Goal: Task Accomplishment & Management: Use online tool/utility

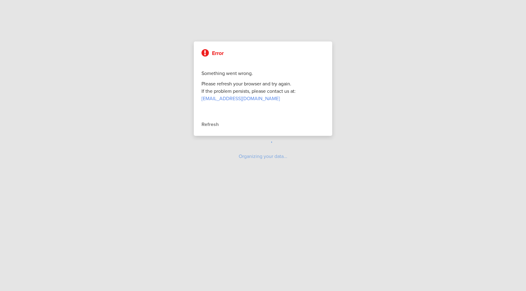
click at [213, 125] on div "Refresh" at bounding box center [262, 124] width 123 height 7
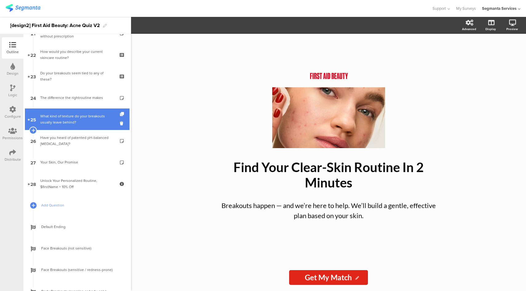
scroll to position [359, 0]
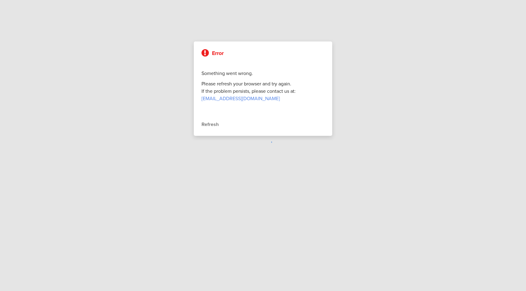
click at [211, 124] on div "Refresh" at bounding box center [262, 124] width 123 height 7
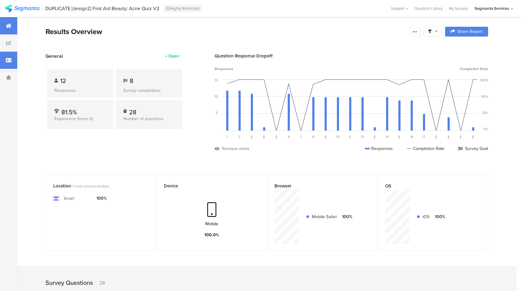
click at [8, 65] on div at bounding box center [8, 60] width 17 height 17
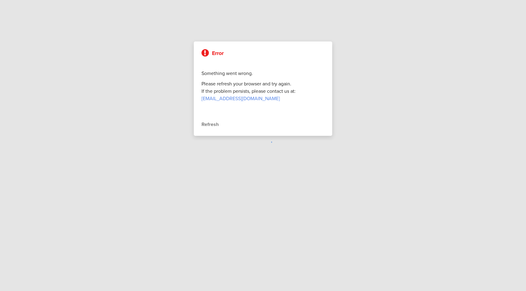
click at [212, 128] on div "Refresh" at bounding box center [262, 124] width 123 height 7
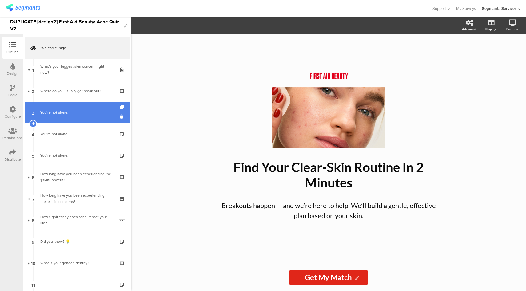
click at [75, 118] on link "3 You’re not alone." at bounding box center [77, 113] width 105 height 22
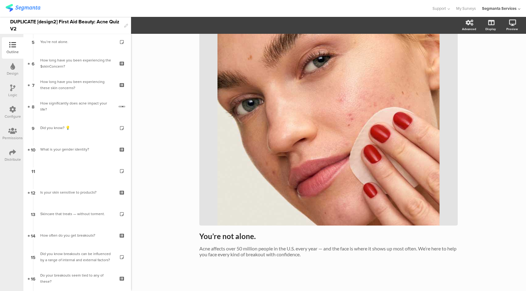
scroll to position [74, 0]
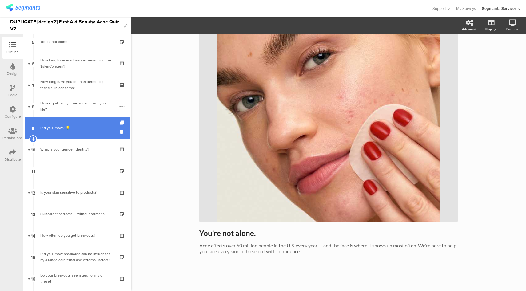
click at [77, 131] on div "Did you know? 💡" at bounding box center [77, 128] width 74 height 6
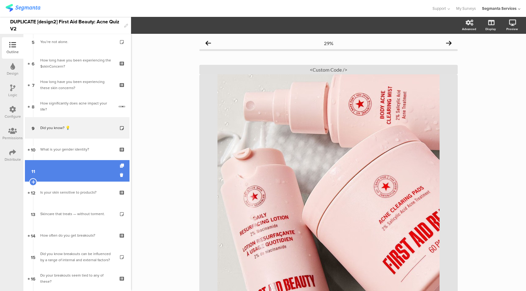
click at [79, 169] on link "11" at bounding box center [77, 171] width 105 height 22
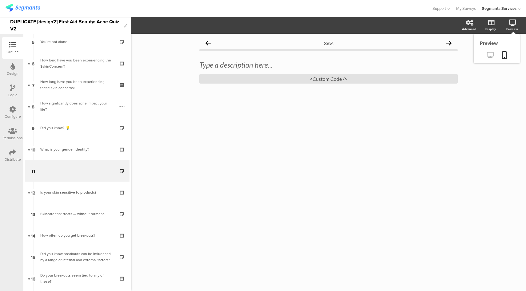
click at [491, 55] on icon at bounding box center [490, 55] width 6 height 6
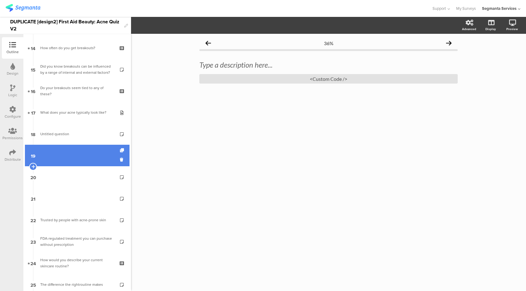
scroll to position [302, 0]
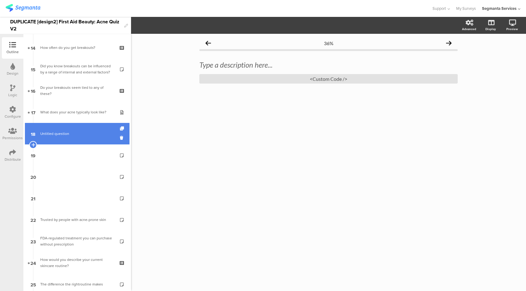
click at [83, 141] on link "18 Untitled question" at bounding box center [77, 134] width 105 height 22
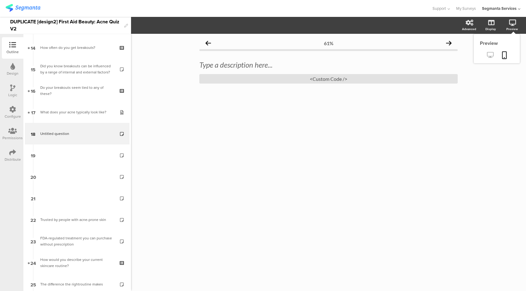
click at [486, 55] on link at bounding box center [490, 55] width 15 height 10
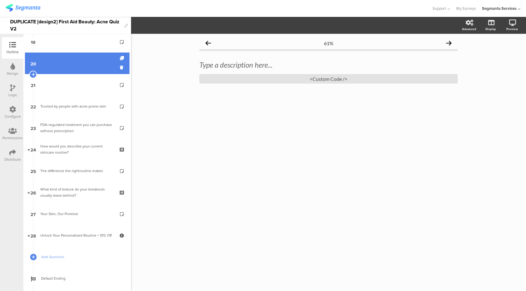
scroll to position [464, 0]
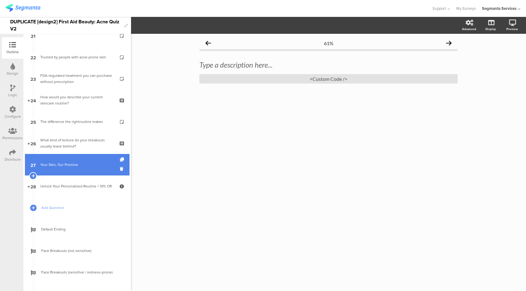
click at [90, 163] on div "Your Skin, Our Promise" at bounding box center [77, 165] width 74 height 6
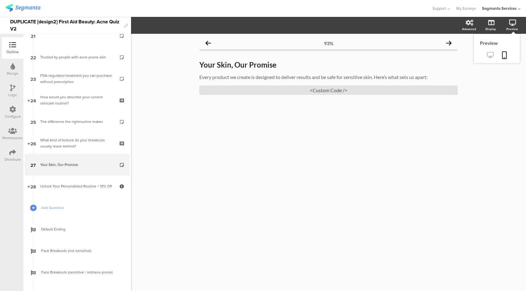
click at [492, 55] on icon at bounding box center [490, 55] width 6 height 6
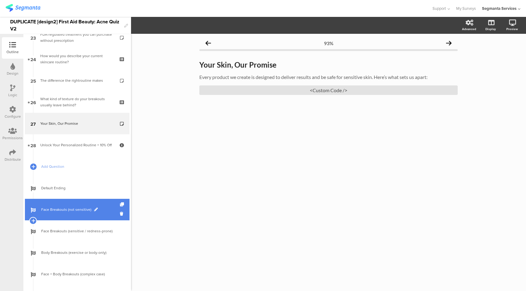
scroll to position [556, 0]
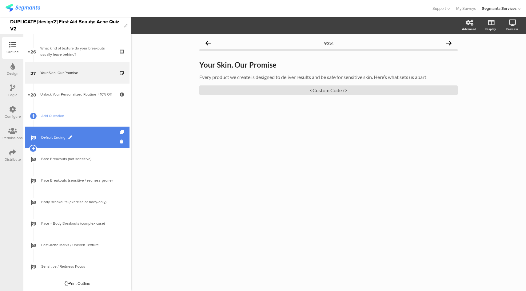
click at [81, 138] on span "Default Ending" at bounding box center [80, 137] width 79 height 6
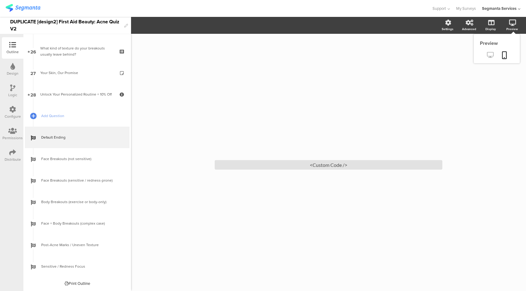
click at [487, 57] on icon at bounding box center [490, 55] width 6 height 6
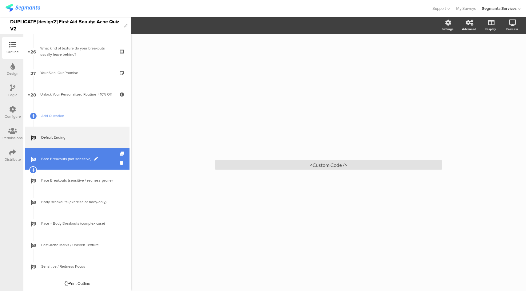
click at [77, 161] on span "Face Breakouts (not sensitive)" at bounding box center [80, 159] width 79 height 6
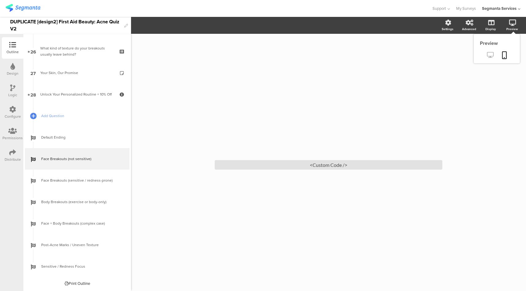
click at [493, 56] on icon at bounding box center [490, 55] width 6 height 6
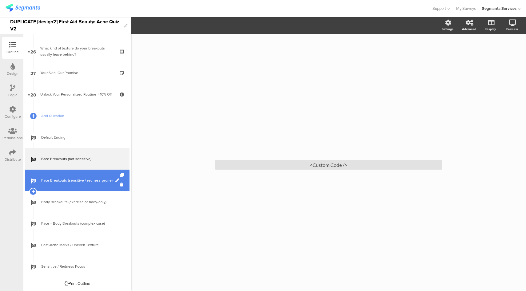
click at [85, 184] on span "Face Breakouts (sensitive / redness-prone)" at bounding box center [80, 180] width 79 height 6
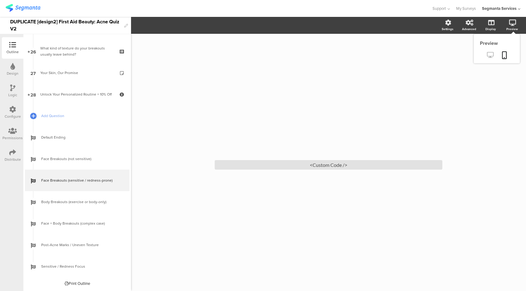
click at [491, 54] on icon at bounding box center [490, 55] width 6 height 6
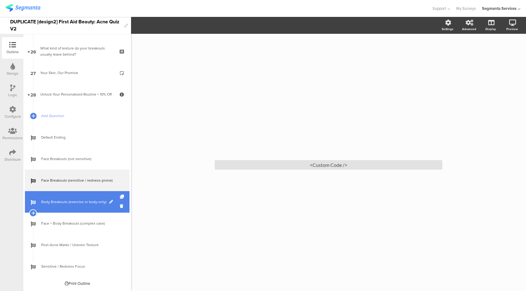
click at [90, 206] on link "Body Breakouts (exercise or body-only)" at bounding box center [77, 202] width 105 height 22
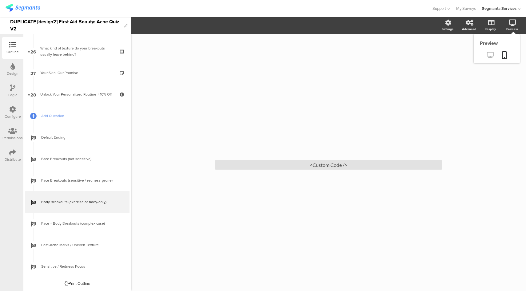
click at [487, 52] on link at bounding box center [490, 55] width 15 height 10
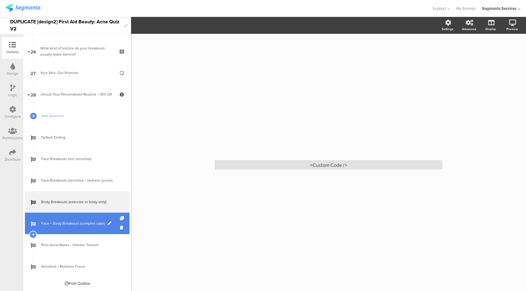
click at [79, 220] on link "Face + Body Breakouts (complex case)" at bounding box center [77, 224] width 105 height 22
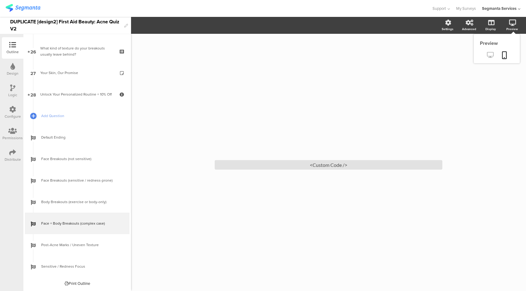
click at [489, 56] on icon at bounding box center [490, 55] width 6 height 6
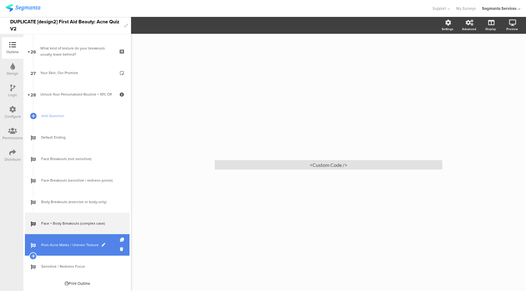
click at [95, 243] on span "Post-Acne Marks / Uneven Texture" at bounding box center [80, 245] width 79 height 6
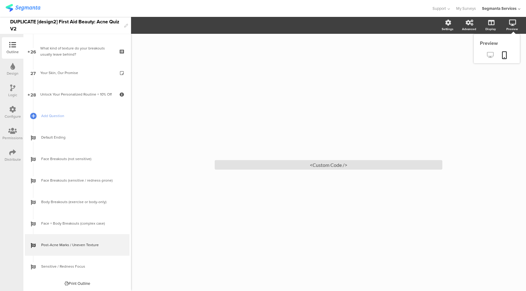
click at [493, 57] on icon at bounding box center [490, 55] width 6 height 6
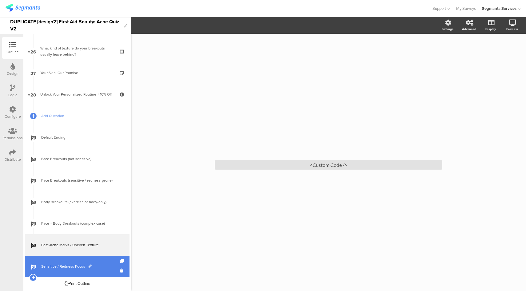
click at [57, 267] on span "Sensitive / Redness Focus" at bounding box center [80, 267] width 79 height 6
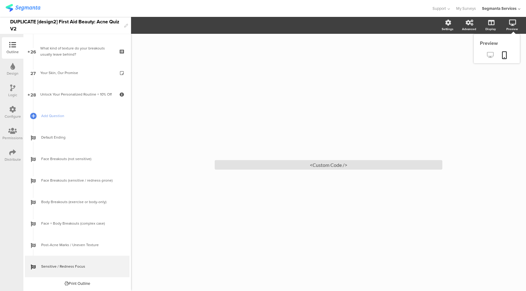
click at [490, 57] on icon at bounding box center [490, 55] width 6 height 6
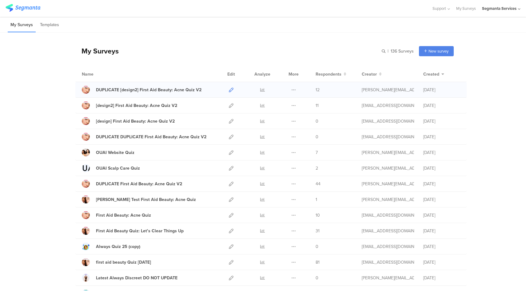
click at [229, 89] on icon at bounding box center [231, 90] width 5 height 5
click at [230, 91] on icon at bounding box center [231, 90] width 5 height 5
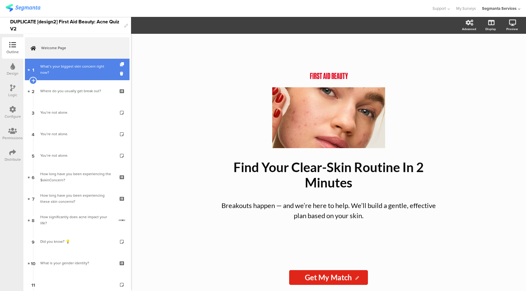
click at [88, 67] on div "What’s your biggest skin concern right now?" at bounding box center [77, 69] width 74 height 12
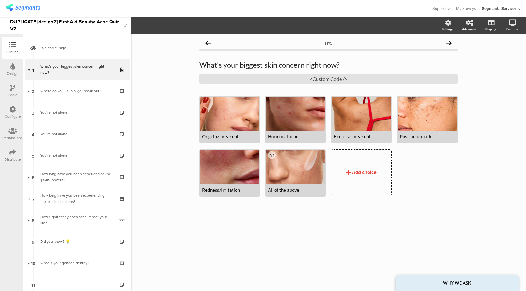
click at [10, 149] on icon at bounding box center [12, 152] width 7 height 7
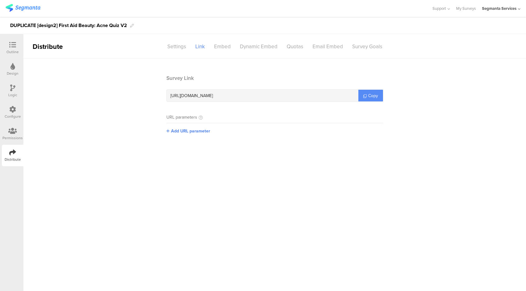
click at [370, 91] on link "Copy" at bounding box center [370, 96] width 25 height 12
click at [10, 49] on div "Outline" at bounding box center [12, 52] width 12 height 6
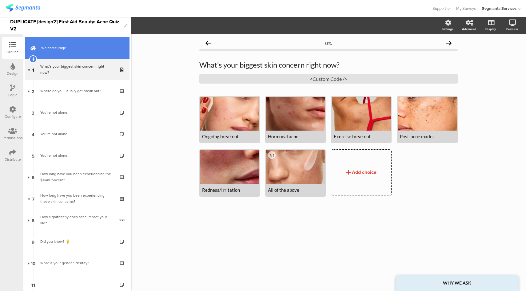
click at [85, 46] on span "Welcome Page" at bounding box center [80, 48] width 79 height 6
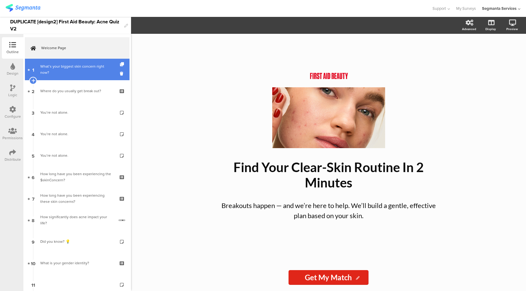
click at [83, 73] on div "What’s your biggest skin concern right now?" at bounding box center [77, 69] width 74 height 12
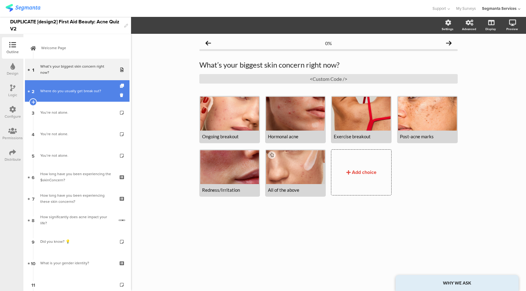
click at [75, 93] on div "Where do you usually get break out?" at bounding box center [77, 91] width 74 height 6
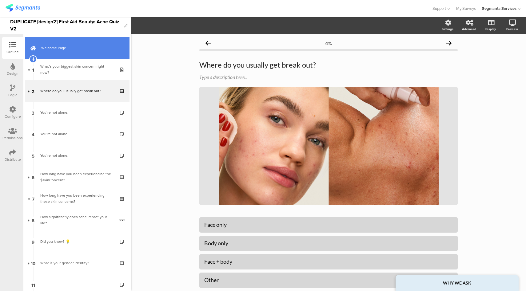
click at [95, 51] on span "Welcome Page" at bounding box center [80, 48] width 79 height 6
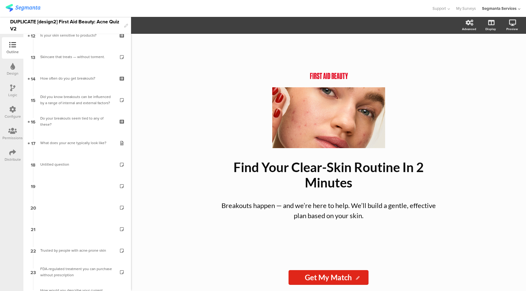
scroll to position [271, 0]
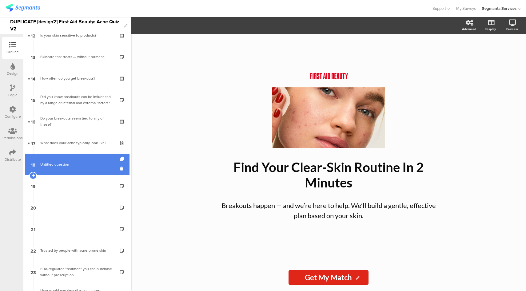
click at [87, 161] on span "Untitled question" at bounding box center [77, 164] width 74 height 6
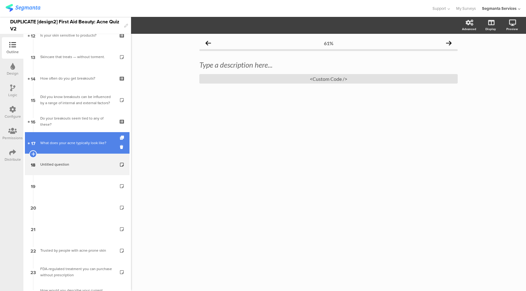
click at [99, 134] on link "17 What does your acne typically look like?" at bounding box center [77, 143] width 105 height 22
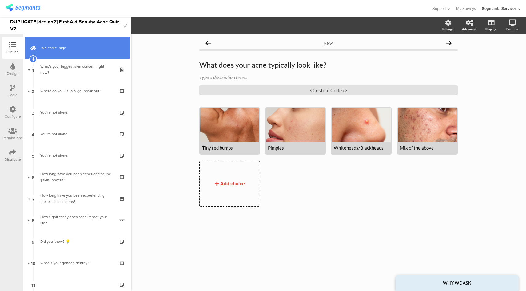
click at [80, 46] on span "Welcome Page" at bounding box center [80, 48] width 79 height 6
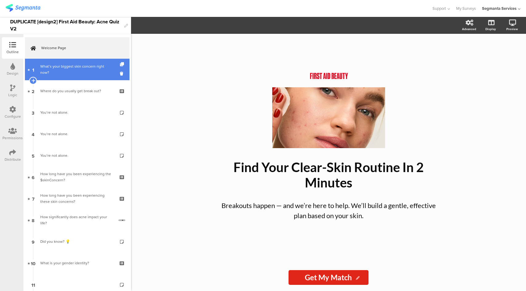
click at [71, 72] on div "What’s your biggest skin concern right now?" at bounding box center [77, 69] width 74 height 12
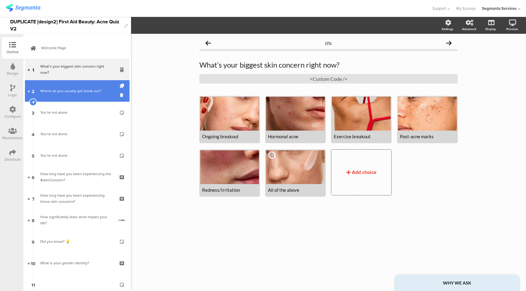
click at [70, 95] on link "2 Where do you usually get break out?" at bounding box center [77, 91] width 105 height 22
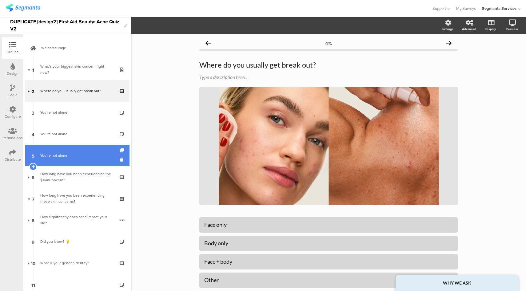
scroll to position [14, 0]
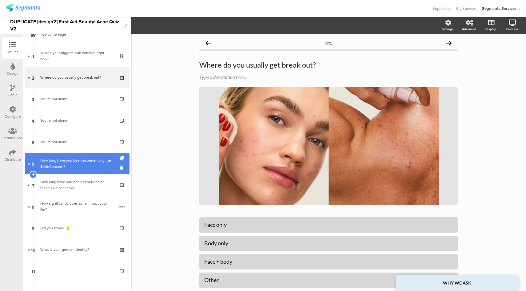
click at [78, 165] on div "How long have you been experiencing the $skinConcern?" at bounding box center [77, 163] width 74 height 12
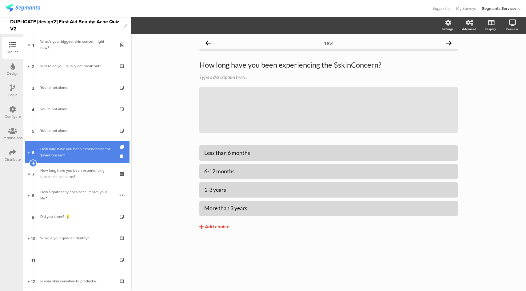
scroll to position [35, 0]
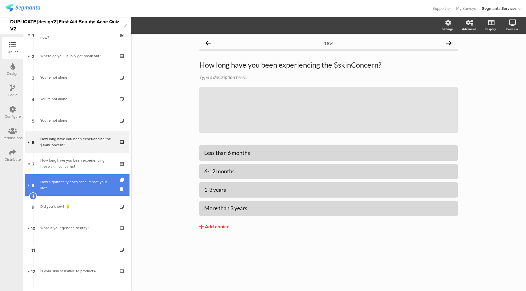
click at [72, 192] on link "8 How significantly does acne impact your life?" at bounding box center [77, 185] width 105 height 22
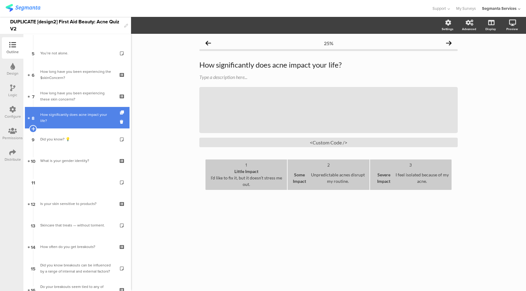
scroll to position [118, 0]
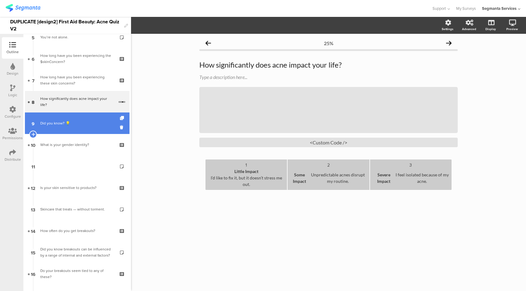
click at [89, 125] on div "Did you know? 💡" at bounding box center [77, 123] width 74 height 6
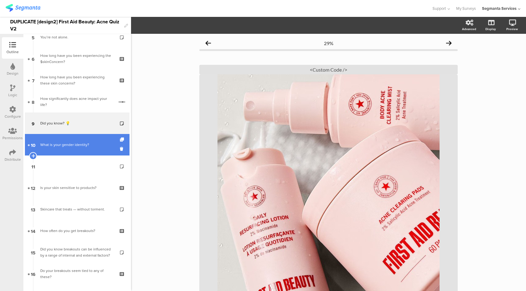
click at [86, 144] on div "What is your gender identity?" at bounding box center [77, 145] width 74 height 6
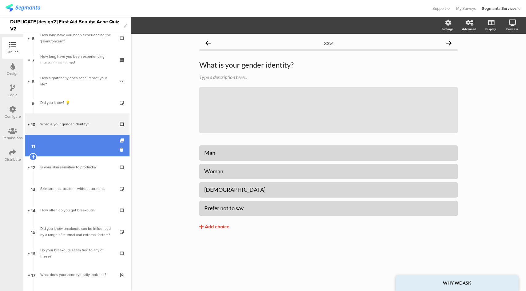
scroll to position [140, 0]
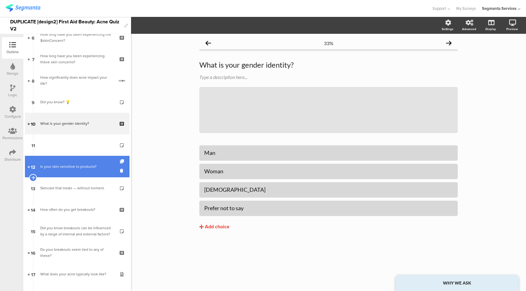
click at [81, 174] on link "12 Is your skin sensitive to products?" at bounding box center [77, 167] width 105 height 22
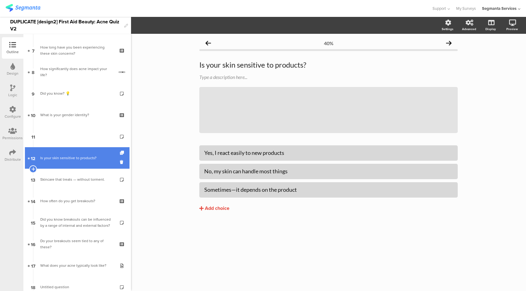
scroll to position [170, 0]
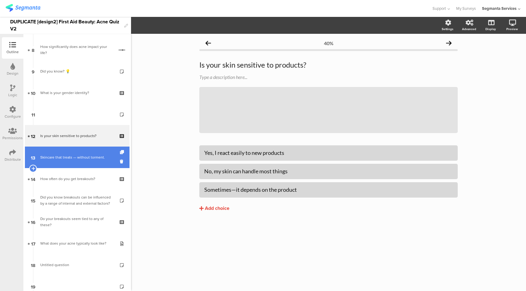
click at [85, 166] on link "13 Skincare that treats — without torment." at bounding box center [77, 158] width 105 height 22
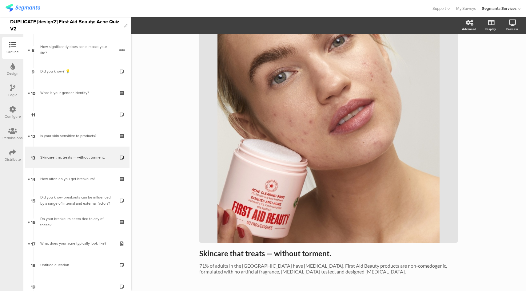
scroll to position [74, 0]
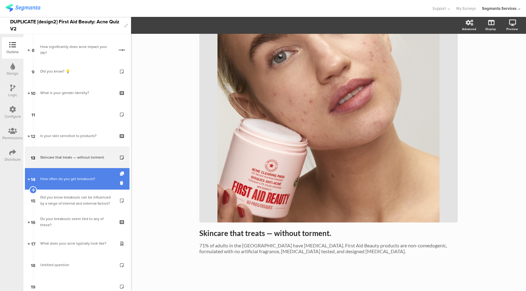
click at [62, 175] on link "14 How often do you get breakouts?" at bounding box center [77, 179] width 105 height 22
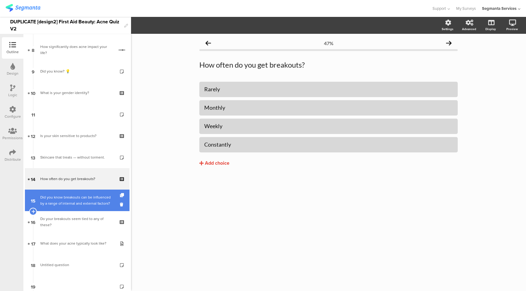
click at [67, 198] on div "Did you know breakouts can be influenced by a range of internal and external fa…" at bounding box center [77, 200] width 74 height 12
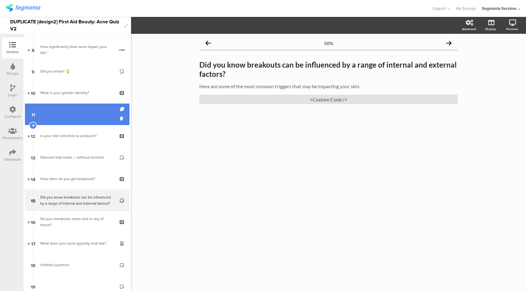
click at [76, 112] on link "11" at bounding box center [77, 115] width 105 height 22
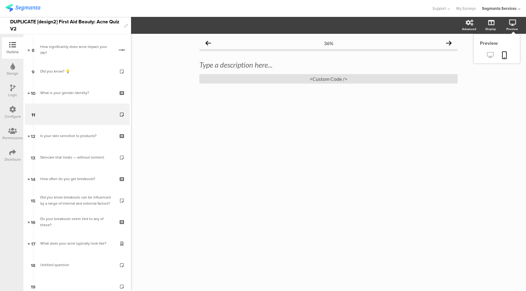
click at [490, 55] on icon at bounding box center [490, 55] width 6 height 6
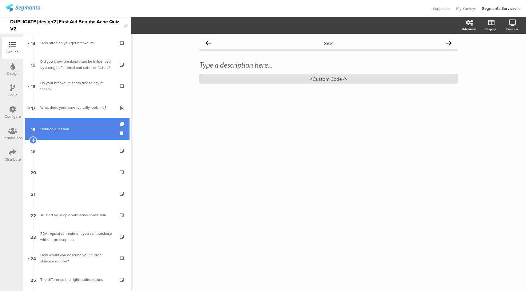
scroll to position [550, 0]
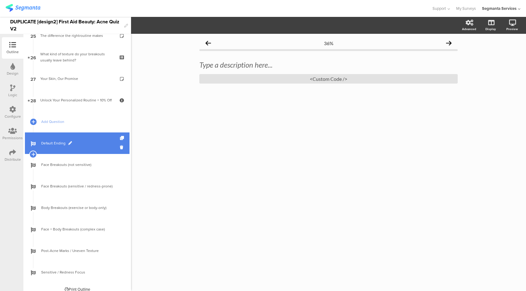
click at [78, 145] on span "Default Ending" at bounding box center [80, 143] width 79 height 6
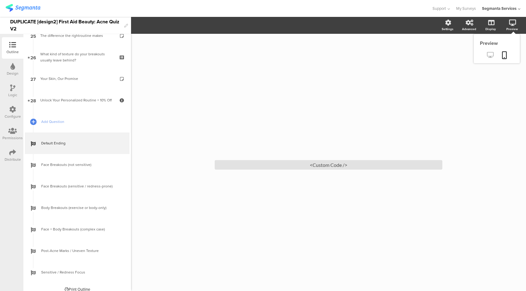
click at [487, 56] on icon at bounding box center [490, 55] width 6 height 6
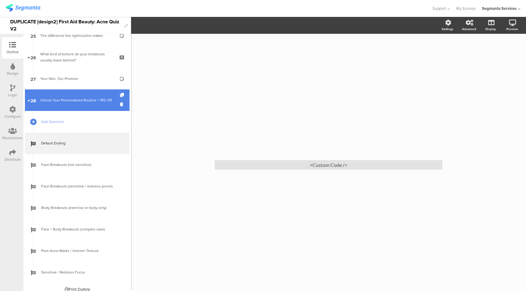
click at [77, 108] on link "28 Unlock Your Personalized Routine + 10% Off" at bounding box center [77, 100] width 105 height 22
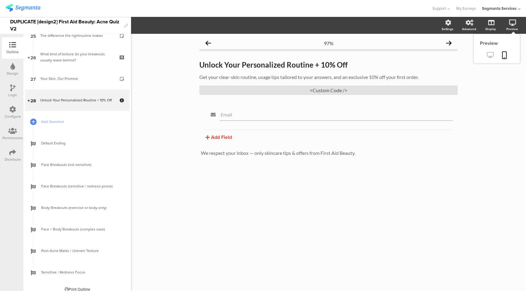
click at [487, 55] on icon at bounding box center [490, 55] width 6 height 6
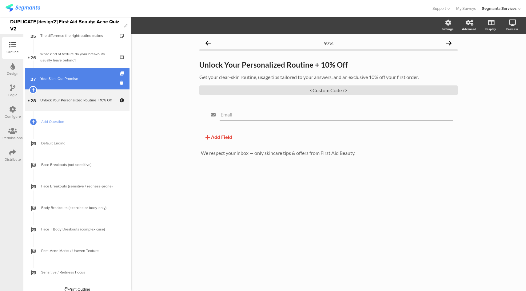
click at [68, 74] on link "27 Your Skin, Our Promise" at bounding box center [77, 79] width 105 height 22
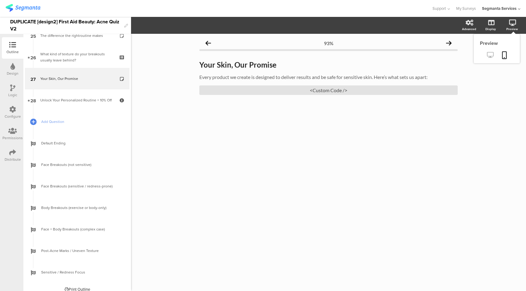
click at [489, 57] on icon at bounding box center [490, 55] width 6 height 6
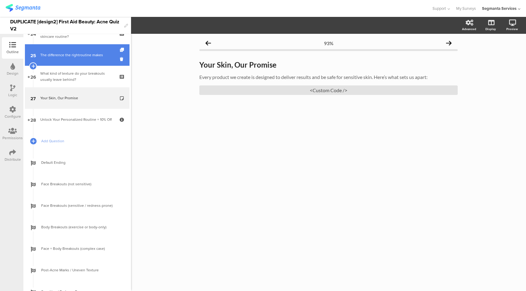
scroll to position [531, 0]
click at [80, 53] on div "The difference the rightroutine makes" at bounding box center [77, 55] width 74 height 6
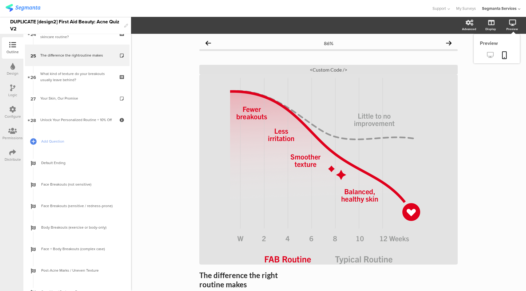
click at [487, 56] on icon at bounding box center [490, 55] width 6 height 6
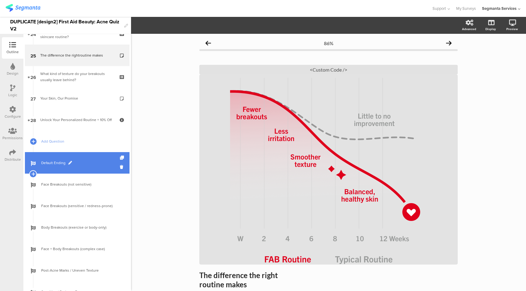
scroll to position [485, 0]
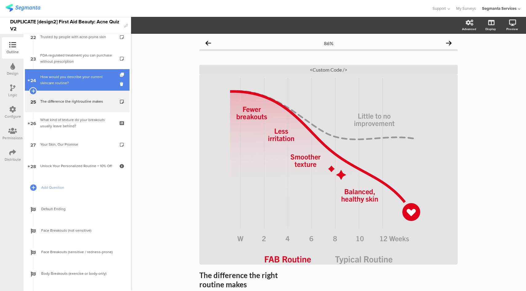
click at [81, 74] on div "How would you describe your current skincare routine?" at bounding box center [77, 80] width 74 height 12
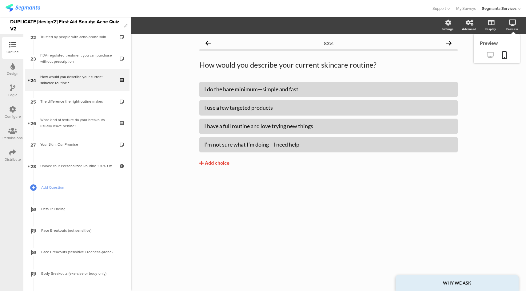
click at [492, 54] on icon at bounding box center [490, 55] width 6 height 6
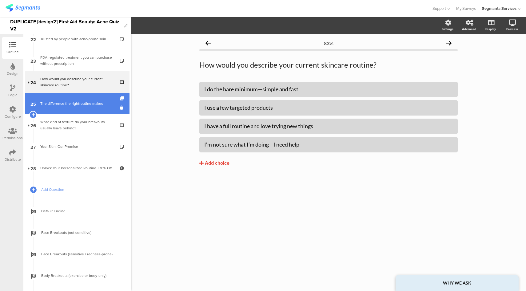
scroll to position [479, 0]
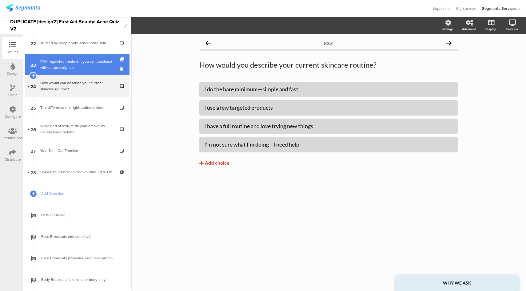
click at [78, 63] on div "FDA-regulated treatment you can purchase without prescription" at bounding box center [77, 64] width 74 height 12
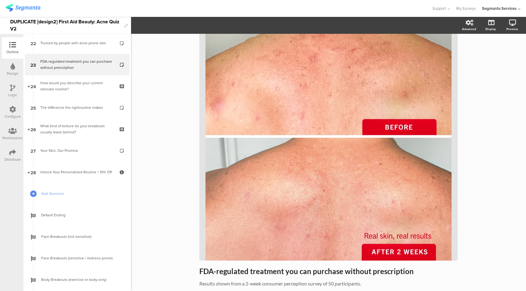
scroll to position [93, 0]
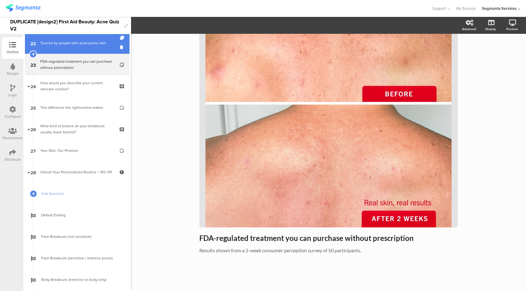
click at [81, 45] on div "Trusted by people with acne-prone skin" at bounding box center [77, 43] width 74 height 6
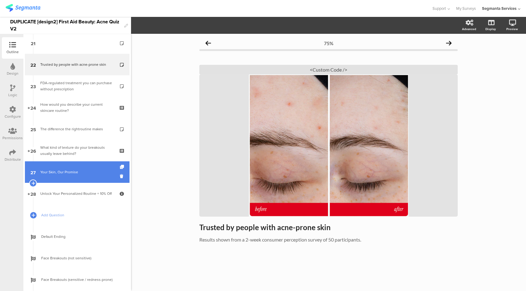
scroll to position [290, 0]
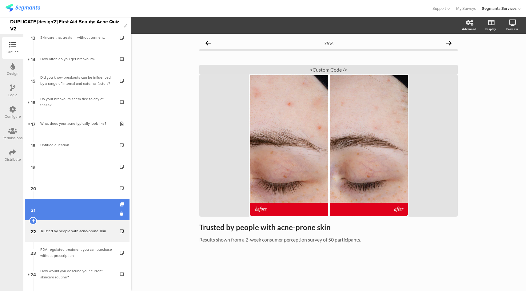
click at [78, 219] on link "21" at bounding box center [77, 210] width 105 height 22
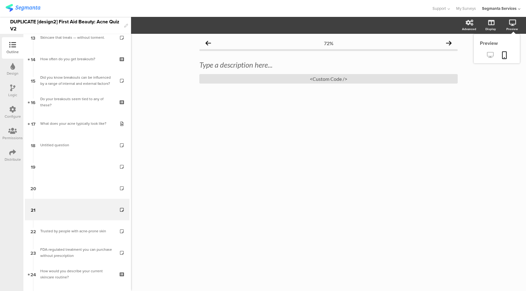
click at [489, 55] on icon at bounding box center [490, 55] width 6 height 6
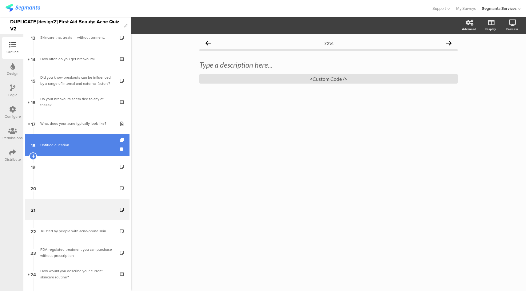
click at [83, 139] on link "18 Untitled question" at bounding box center [77, 145] width 105 height 22
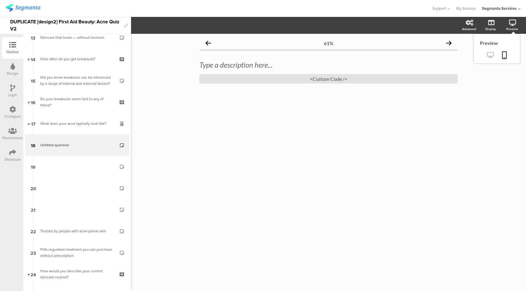
click at [489, 59] on link at bounding box center [490, 55] width 15 height 10
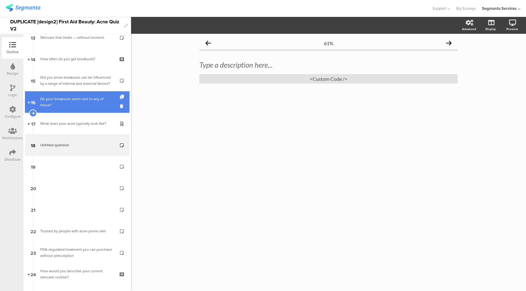
click at [70, 101] on div "Do your breakouts seem tied to any of these?" at bounding box center [77, 102] width 74 height 12
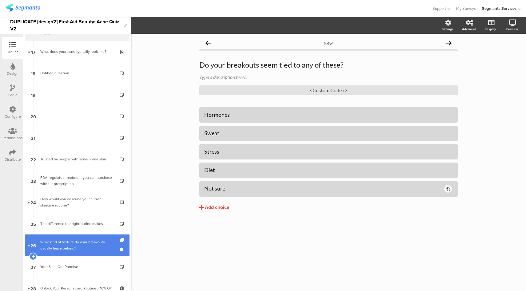
scroll to position [336, 0]
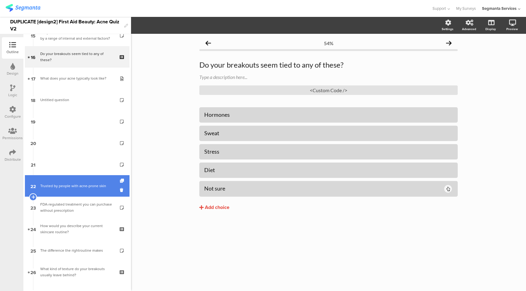
click at [89, 185] on div "Trusted by people with acne-prone skin" at bounding box center [77, 186] width 74 height 6
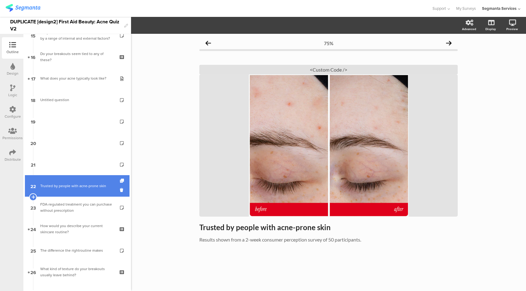
scroll to position [378, 0]
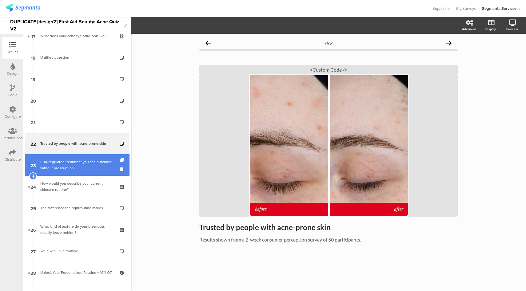
click at [82, 168] on div "FDA-regulated treatment you can purchase without prescription" at bounding box center [77, 165] width 74 height 12
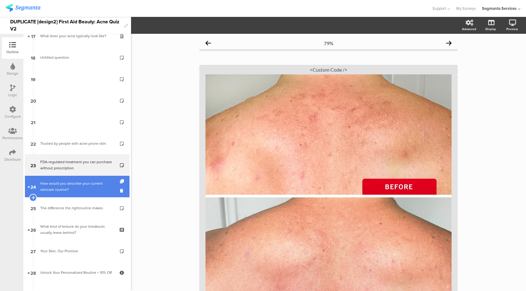
click at [80, 188] on div "How would you describe your current skincare routine?" at bounding box center [77, 187] width 74 height 12
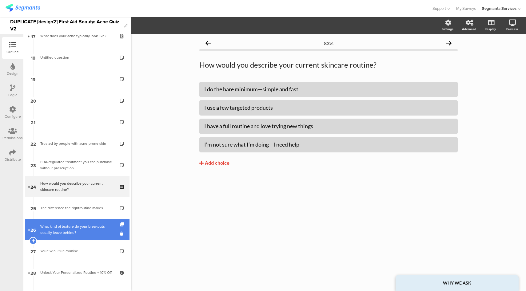
click at [75, 221] on link "26 What kind of texture do your breakouts usually leave behind?" at bounding box center [77, 230] width 105 height 22
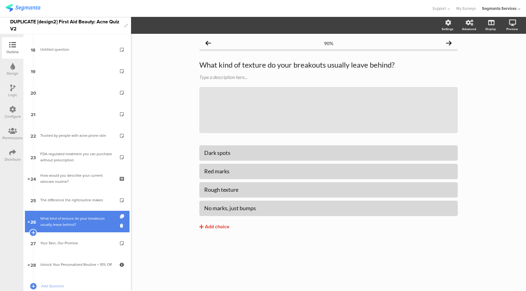
scroll to position [391, 0]
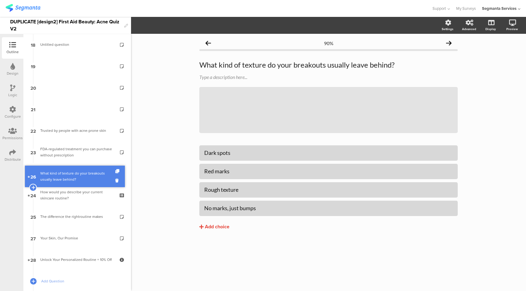
drag, startPoint x: 67, startPoint y: 217, endPoint x: 68, endPoint y: 173, distance: 43.7
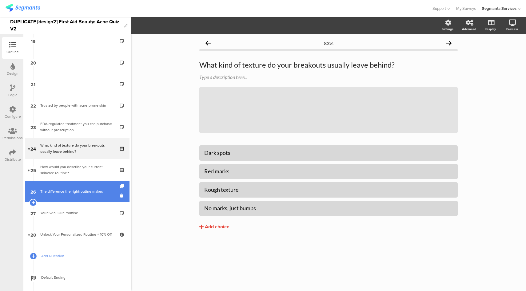
scroll to position [426, 0]
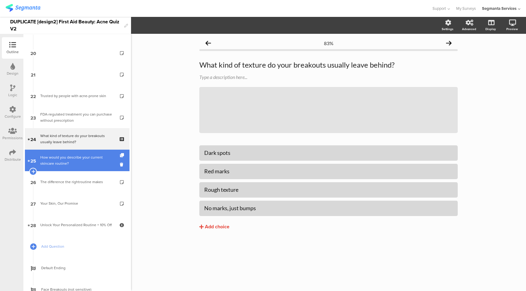
click at [86, 165] on div "How would you describe your current skincare routine?" at bounding box center [77, 160] width 74 height 12
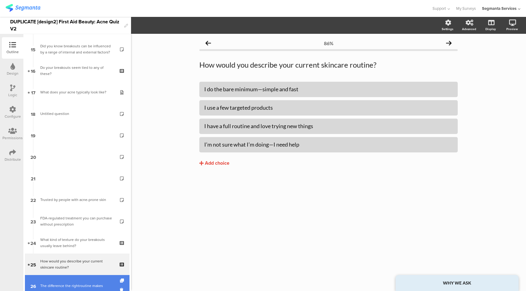
scroll to position [431, 0]
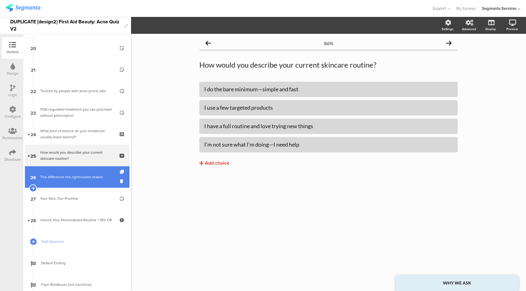
click at [86, 185] on link "26 The difference the rightroutine makes" at bounding box center [77, 177] width 105 height 22
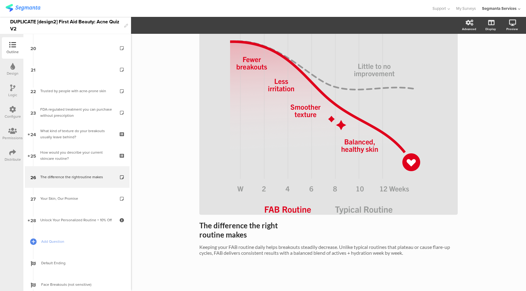
scroll to position [52, 0]
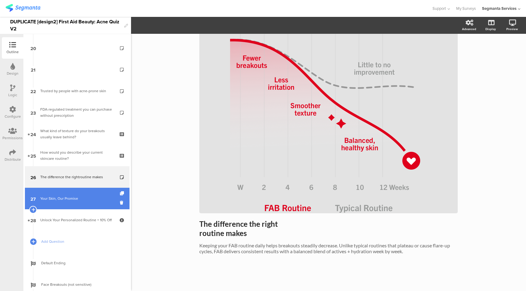
click at [67, 200] on div "Your Skin, Our Promise" at bounding box center [77, 199] width 74 height 6
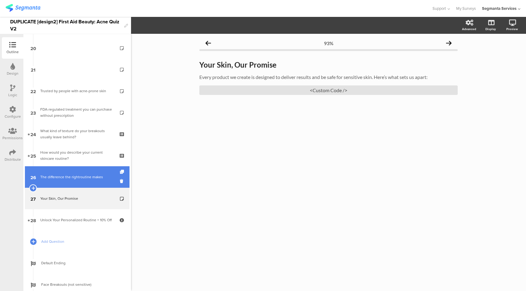
click at [92, 181] on link "26 The difference the rightroutine makes" at bounding box center [77, 177] width 105 height 22
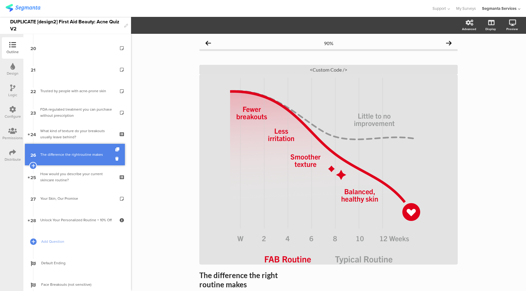
drag, startPoint x: 65, startPoint y: 177, endPoint x: 70, endPoint y: 155, distance: 22.9
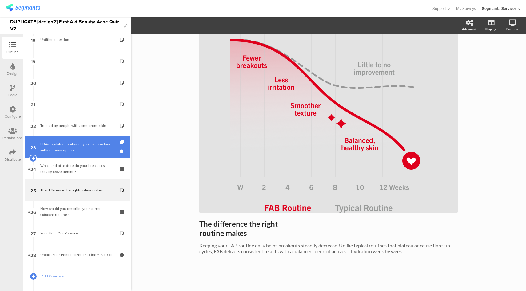
scroll to position [400, 0]
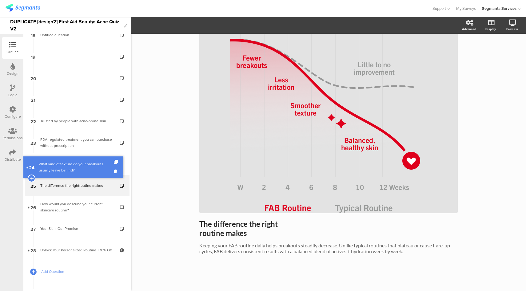
drag, startPoint x: 40, startPoint y: 158, endPoint x: 86, endPoint y: 162, distance: 46.3
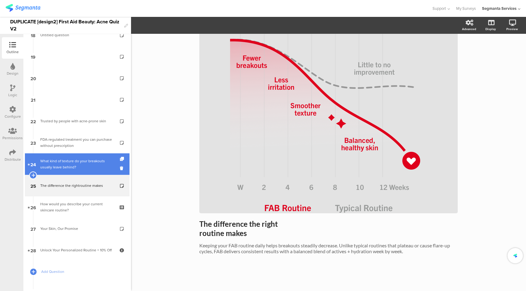
click at [86, 162] on div "What kind of texture do your breakouts usually leave behind?" at bounding box center [77, 164] width 74 height 12
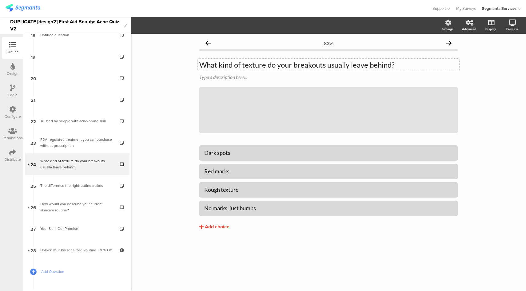
click at [229, 64] on p "What kind of texture do your breakouts usually leave behind?" at bounding box center [328, 64] width 258 height 9
click at [230, 64] on p "What kind of texture do your breakouts usually leave behind?" at bounding box center [328, 64] width 258 height 9
click at [230, 63] on p "What kind of texture do your breakouts usually leave behind?" at bounding box center [328, 64] width 258 height 9
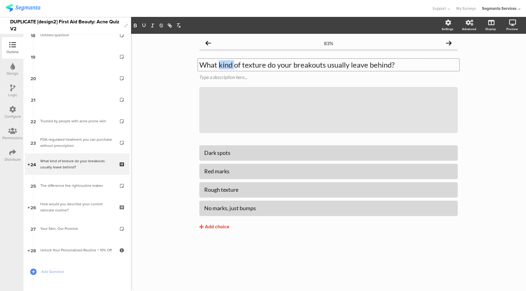
click at [231, 63] on p "What kind of texture do your breakouts usually leave behind?" at bounding box center [328, 64] width 258 height 9
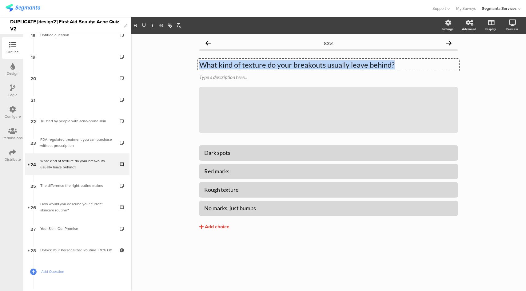
click at [231, 63] on p "What kind of texture do your breakouts usually leave behind?" at bounding box center [328, 64] width 258 height 9
copy p "What kind of texture do your breakouts usually leave behind?"
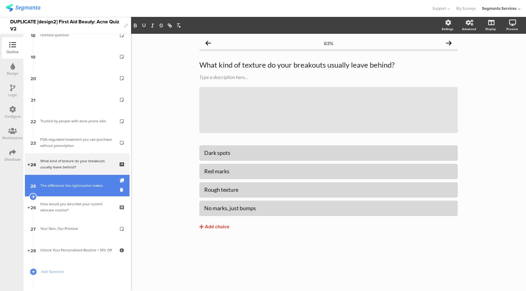
click at [80, 180] on link "25 The difference the rightroutine makes" at bounding box center [77, 186] width 105 height 22
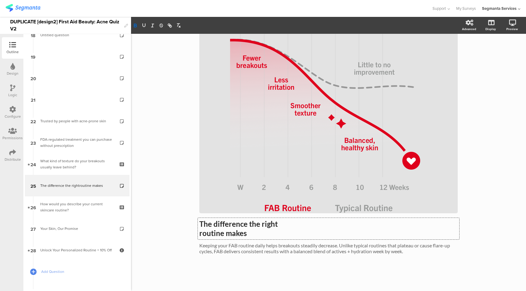
scroll to position [33, 0]
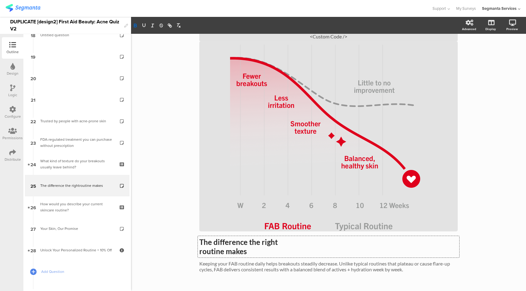
drag, startPoint x: 252, startPoint y: 232, endPoint x: 190, endPoint y: 222, distance: 62.0
click at [190, 222] on div "86% The difference the right routine makes The difference the right routine mak…" at bounding box center [328, 155] width 395 height 309
drag, startPoint x: 198, startPoint y: 244, endPoint x: 263, endPoint y: 253, distance: 65.5
click at [263, 253] on div "The difference the right routine makes" at bounding box center [328, 247] width 258 height 18
copy div "The difference the right routine makes"
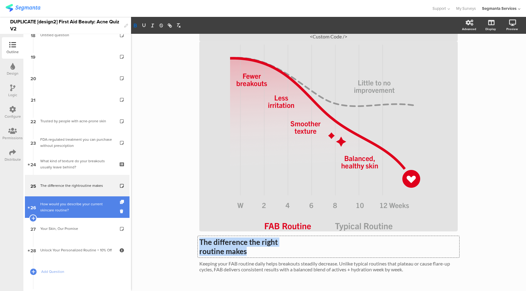
click at [69, 202] on div "How would you describe your current skincare routine?" at bounding box center [77, 207] width 74 height 12
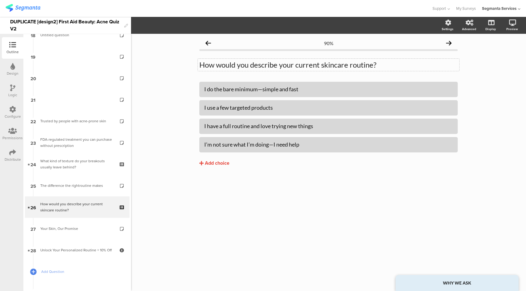
click at [229, 65] on p "How would you describe your current skincare routine?" at bounding box center [328, 64] width 258 height 9
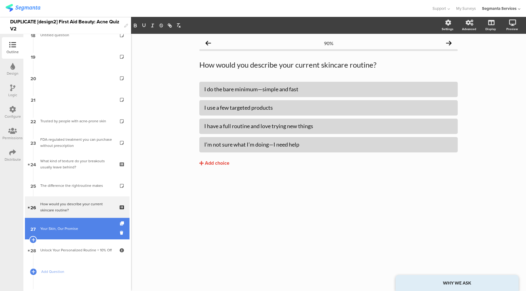
click at [64, 232] on div "Your Skin, Our Promise" at bounding box center [77, 229] width 74 height 6
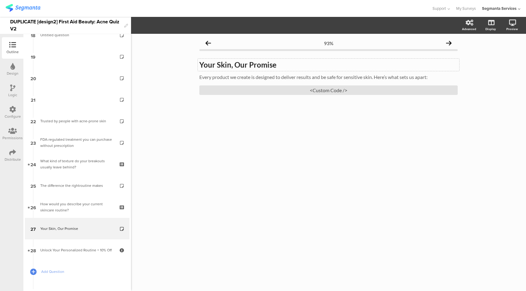
click at [232, 67] on div "Your Skin, Our Promise Your Skin, Our Promise" at bounding box center [328, 65] width 261 height 12
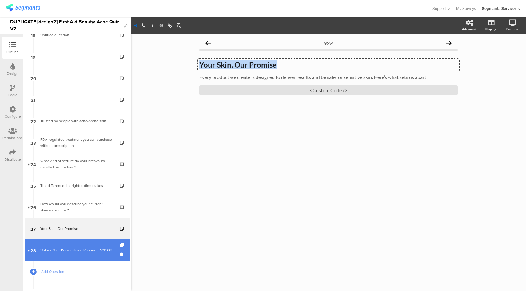
click at [81, 253] on div "Unlock Your Personalized Routine + 10% Off" at bounding box center [77, 250] width 74 height 6
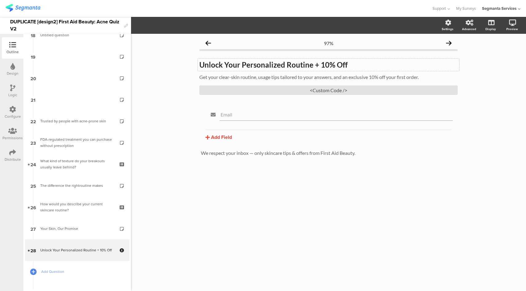
click at [267, 65] on div "Unlock Your Personalized Routine + 10% Off Unlock Your Personalized Routine + 1…" at bounding box center [328, 65] width 261 height 12
click at [267, 65] on strong "Unlock Your Personalized Routine + 10% Off" at bounding box center [273, 64] width 148 height 9
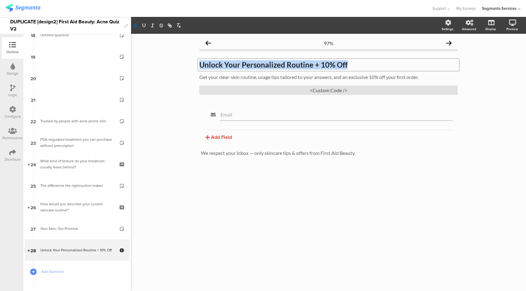
click at [267, 65] on strong "Unlock Your Personalized Routine + 10% Off" at bounding box center [273, 64] width 148 height 9
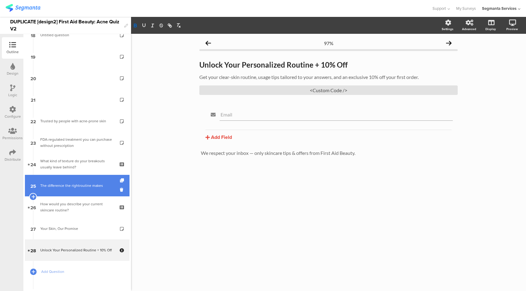
click at [76, 186] on div "The difference the rightroutine makes" at bounding box center [77, 186] width 74 height 6
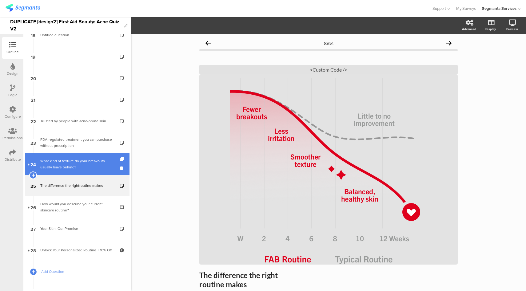
click at [80, 168] on div "What kind of texture do your breakouts usually leave behind?" at bounding box center [77, 164] width 74 height 12
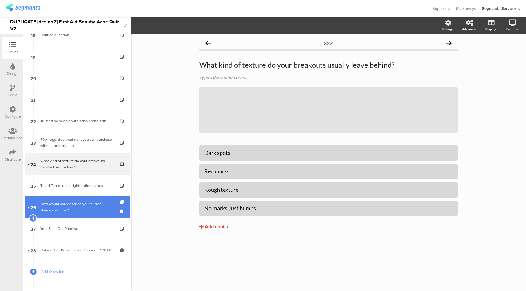
click at [77, 208] on div "How would you describe your current skincare routine?" at bounding box center [77, 207] width 74 height 12
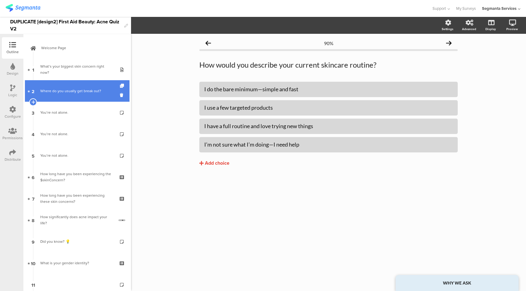
click at [96, 90] on div "Where do you usually get break out?" at bounding box center [77, 91] width 74 height 6
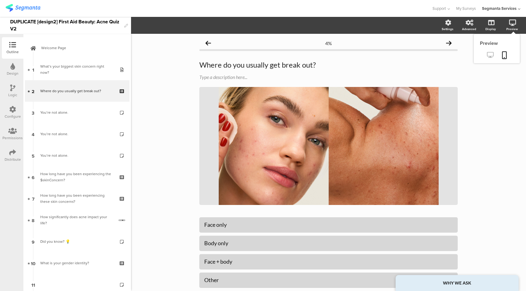
click at [487, 58] on icon at bounding box center [490, 55] width 6 height 6
drag, startPoint x: 332, startPoint y: 69, endPoint x: 246, endPoint y: 69, distance: 86.4
click at [246, 69] on div "Where do you usually get break out? Where do you usually get break out? Where d…" at bounding box center [328, 65] width 261 height 12
click at [256, 66] on p "Where do you usually get break out?" at bounding box center [328, 64] width 258 height 9
drag, startPoint x: 321, startPoint y: 68, endPoint x: 245, endPoint y: 68, distance: 76.6
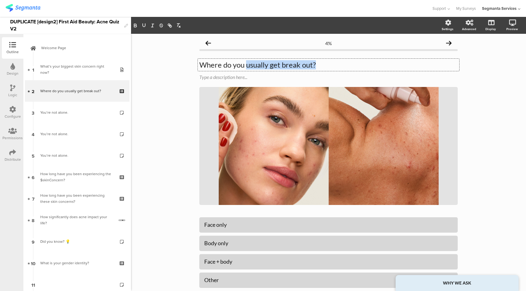
click at [245, 68] on p "Where do you usually get break out?" at bounding box center [328, 64] width 258 height 9
copy p "usually get break out?"
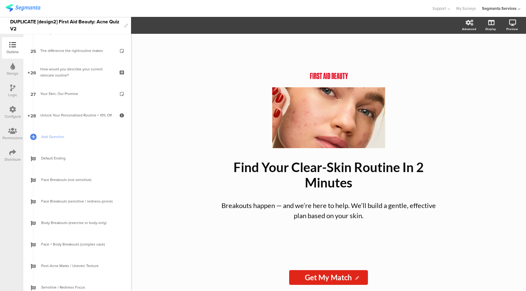
scroll to position [556, 0]
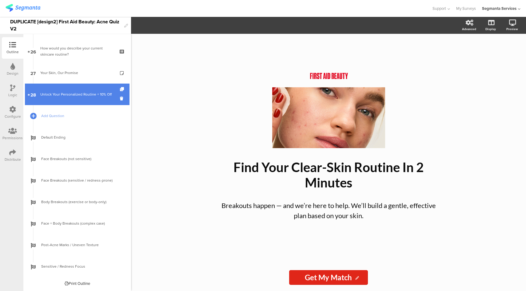
click at [77, 95] on div "Unlock Your Personalized Routine + 10% Off" at bounding box center [77, 94] width 74 height 6
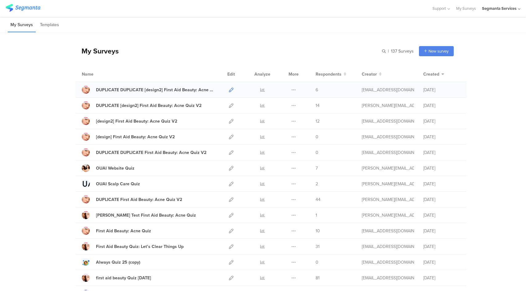
click at [229, 90] on icon at bounding box center [231, 90] width 5 height 5
click at [229, 106] on icon at bounding box center [231, 105] width 5 height 5
click at [229, 121] on icon at bounding box center [231, 121] width 5 height 5
click at [161, 93] on link "DUPLICATE DUPLICATE [design2] First Aid Beauty: Acne Quiz V2" at bounding box center [148, 90] width 133 height 8
click at [192, 91] on div "DUPLICATE DUPLICATE [design2] First Aid Beauty: Acne Quiz V2" at bounding box center [155, 90] width 119 height 6
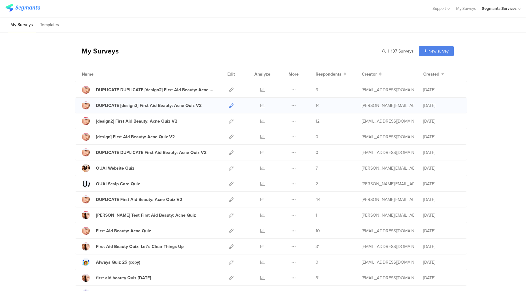
click at [229, 104] on icon at bounding box center [231, 105] width 5 height 5
click at [229, 90] on icon at bounding box center [231, 90] width 5 height 5
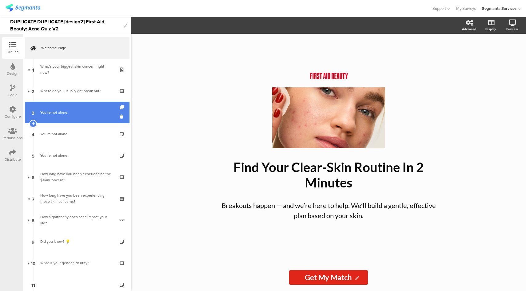
click at [62, 116] on link "3 You’re not alone." at bounding box center [77, 113] width 105 height 22
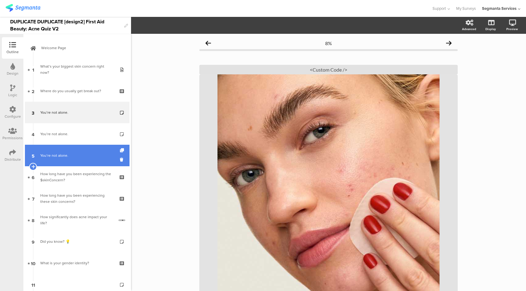
click at [77, 157] on div "You’re not alone." at bounding box center [77, 156] width 74 height 6
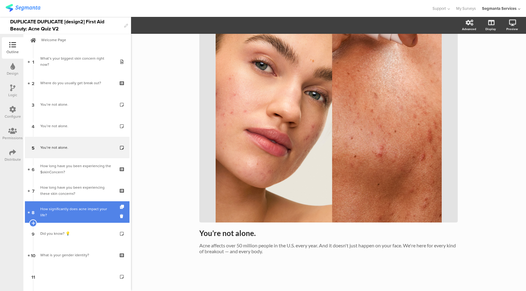
scroll to position [121, 0]
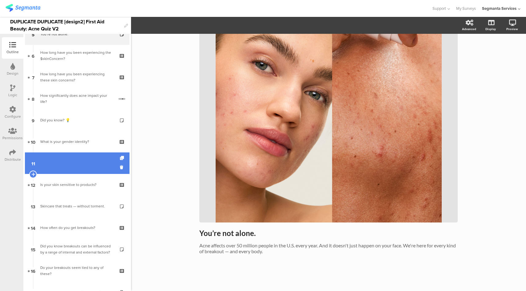
click at [85, 161] on link "11" at bounding box center [77, 164] width 105 height 22
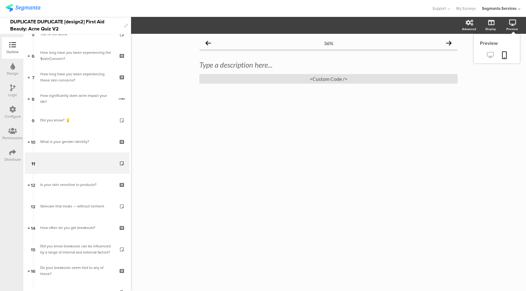
click at [491, 56] on icon at bounding box center [490, 55] width 6 height 6
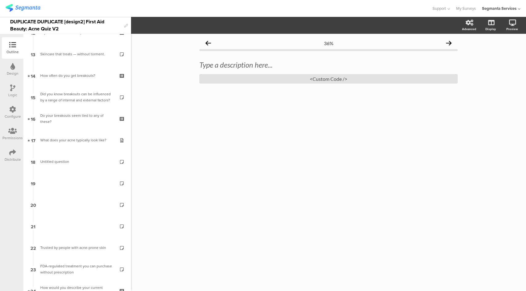
scroll to position [278, 0]
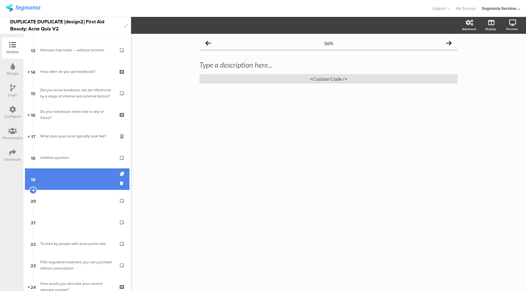
click at [76, 178] on link "19" at bounding box center [77, 180] width 105 height 22
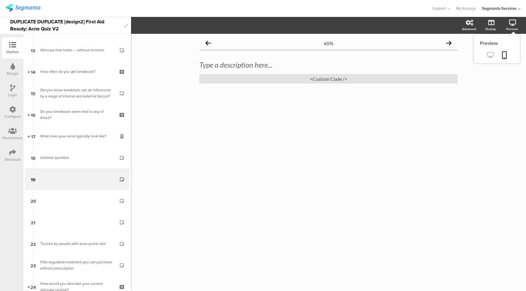
click at [492, 54] on icon at bounding box center [490, 55] width 6 height 6
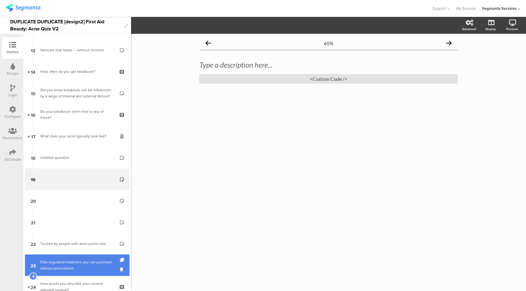
scroll to position [556, 0]
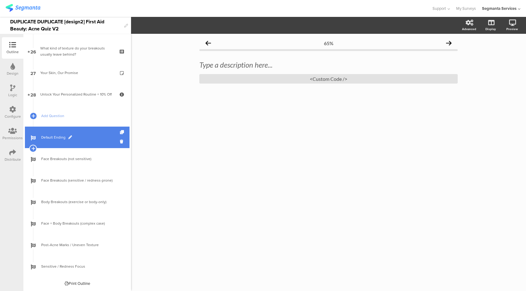
click at [81, 138] on span "Default Ending" at bounding box center [80, 137] width 79 height 6
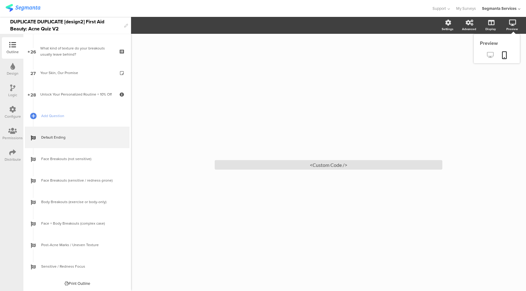
click at [491, 54] on icon at bounding box center [490, 55] width 6 height 6
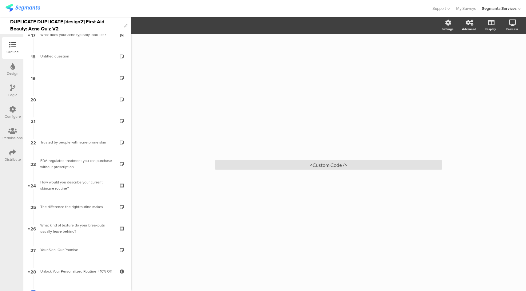
scroll to position [368, 0]
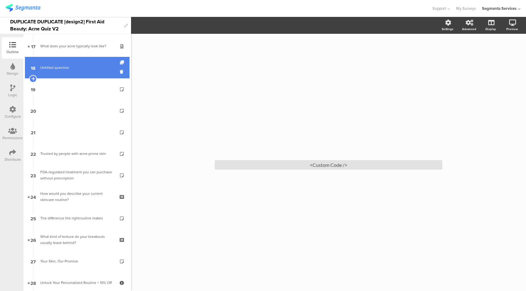
click at [91, 73] on link "18 Untitled question" at bounding box center [77, 68] width 105 height 22
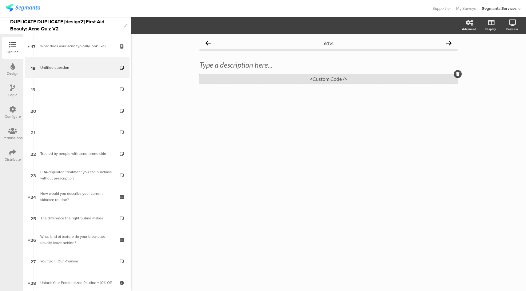
click at [310, 79] on div "<Custom Code />" at bounding box center [328, 79] width 258 height 10
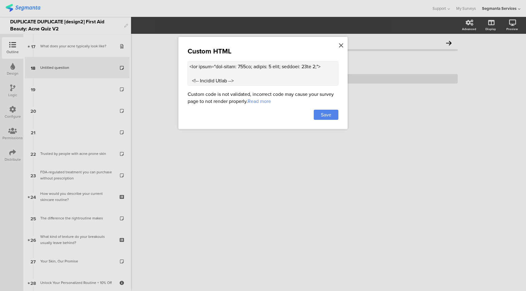
click at [342, 42] on icon at bounding box center [341, 45] width 4 height 7
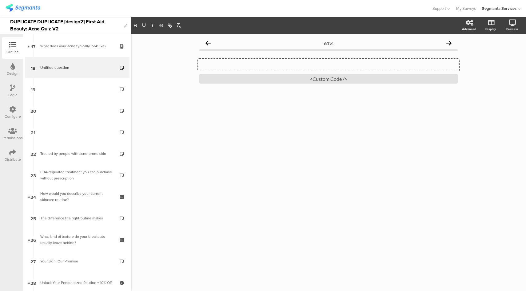
click at [284, 63] on div "Type a description here..." at bounding box center [328, 65] width 261 height 12
click at [490, 75] on label at bounding box center [488, 74] width 8 height 5
click at [0, 0] on input "checkbox" at bounding box center [0, 0] width 0 height 0
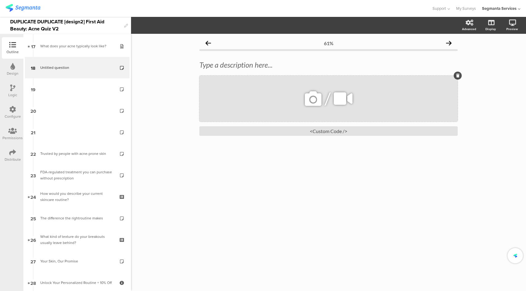
click at [310, 98] on icon at bounding box center [313, 98] width 21 height 21
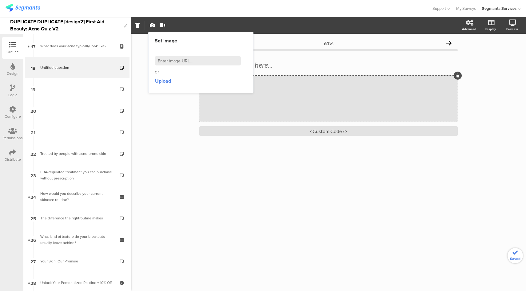
click at [221, 63] on input at bounding box center [198, 60] width 86 height 9
paste input "https://www.youtube.com/shorts/G5Xe4KQBF3s"
type input "https://www.youtube.com/shorts/G5Xe4KQBF3s"
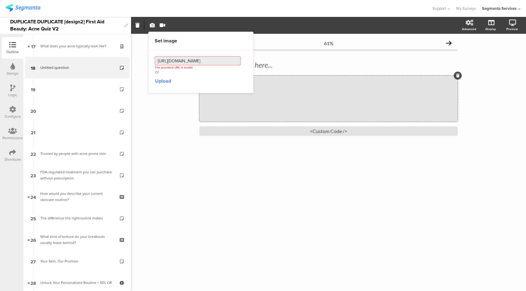
click at [218, 64] on input "https://www.youtube.com/shorts/G5Xe4KQBF3s" at bounding box center [198, 60] width 86 height 9
click at [161, 26] on icon "button" at bounding box center [163, 25] width 6 height 5
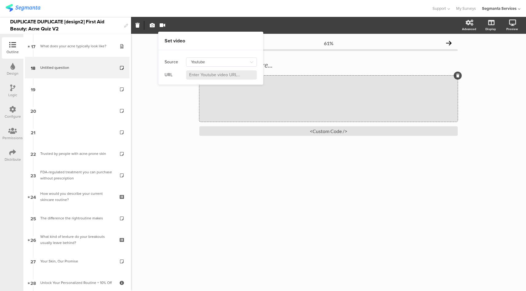
click at [217, 80] on div "URL" at bounding box center [211, 75] width 92 height 13
click at [218, 78] on input at bounding box center [221, 74] width 71 height 9
paste input "https://www.youtube.com/shorts/G5Xe4KQBF3s"
type input "https://www.youtube.com/shorts/G5Xe4KQBF3s"
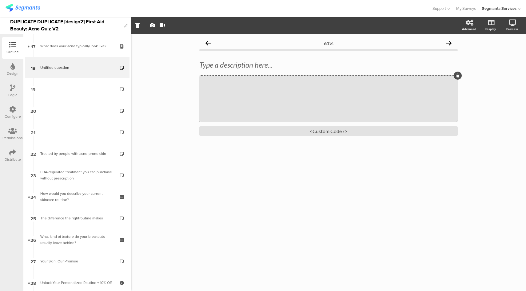
click at [254, 4] on div at bounding box center [216, 8] width 420 height 10
click at [344, 95] on icon at bounding box center [343, 98] width 23 height 21
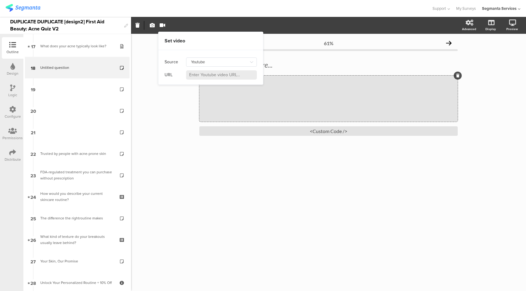
click at [209, 80] on div "URL" at bounding box center [211, 75] width 92 height 13
click at [209, 77] on input at bounding box center [221, 74] width 71 height 9
paste input "https://www.youtube.com/shorts/G5Xe4KQBF3s"
type input "https://www.youtube.com/shorts/G5Xe4KQBF3s"
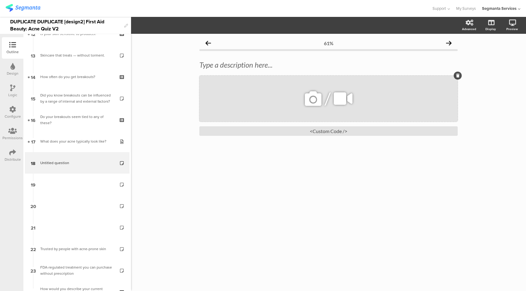
scroll to position [273, 0]
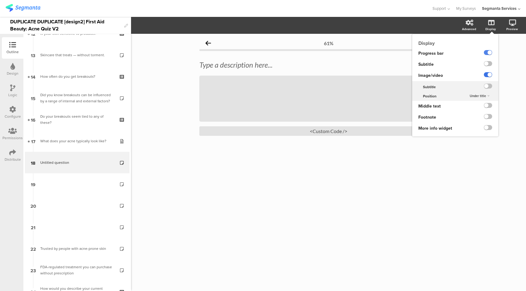
click at [489, 75] on label at bounding box center [488, 74] width 8 height 5
click at [0, 0] on input "checkbox" at bounding box center [0, 0] width 0 height 0
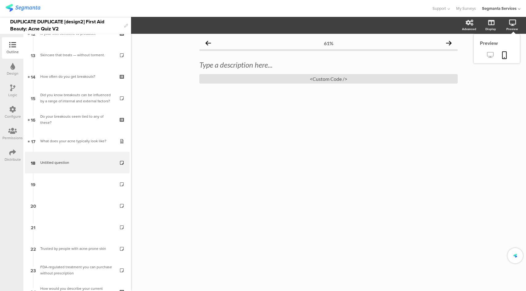
click at [487, 60] on link at bounding box center [490, 55] width 15 height 10
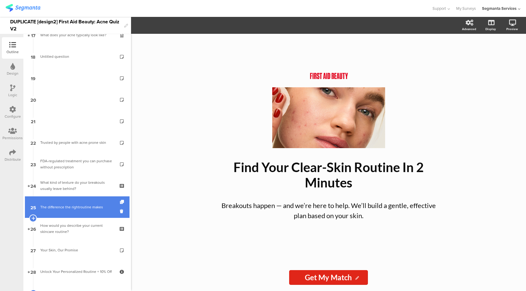
scroll to position [382, 0]
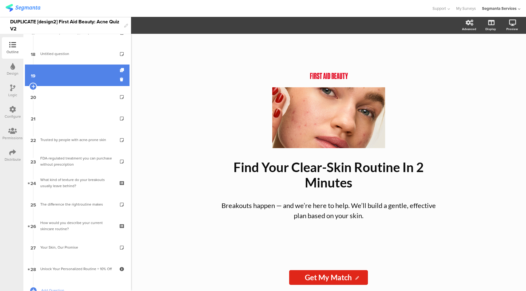
click at [80, 72] on link "19" at bounding box center [77, 76] width 105 height 22
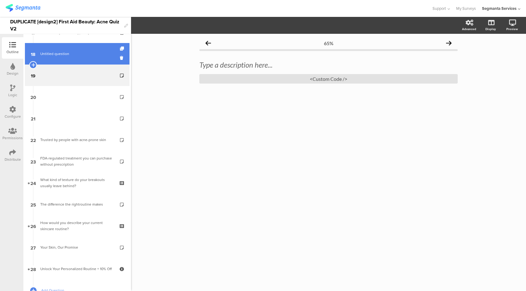
click at [84, 57] on span "Untitled question" at bounding box center [77, 54] width 74 height 6
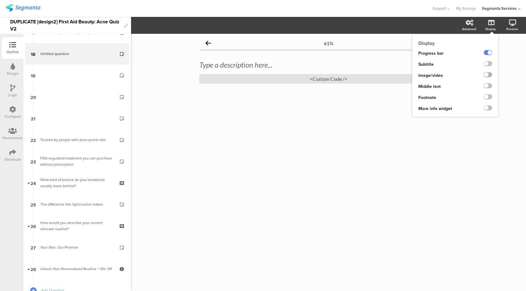
click at [489, 76] on label at bounding box center [488, 74] width 8 height 5
click at [0, 0] on input "checkbox" at bounding box center [0, 0] width 0 height 0
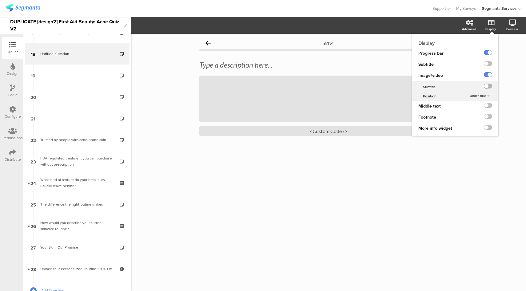
click at [490, 88] on label at bounding box center [488, 86] width 8 height 5
click at [0, 0] on input "checkbox" at bounding box center [0, 0] width 0 height 0
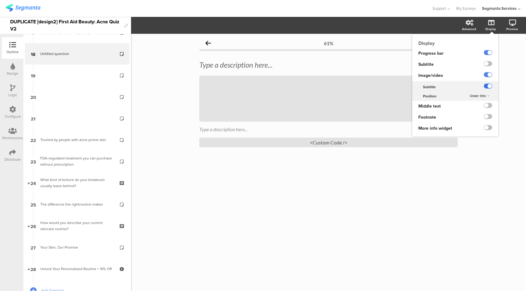
click at [490, 88] on label at bounding box center [488, 86] width 8 height 5
click at [0, 0] on input "checkbox" at bounding box center [0, 0] width 0 height 0
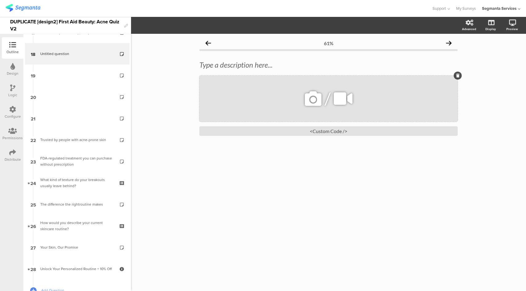
drag, startPoint x: 346, startPoint y: 99, endPoint x: 339, endPoint y: 97, distance: 7.6
click at [346, 99] on icon at bounding box center [343, 98] width 23 height 21
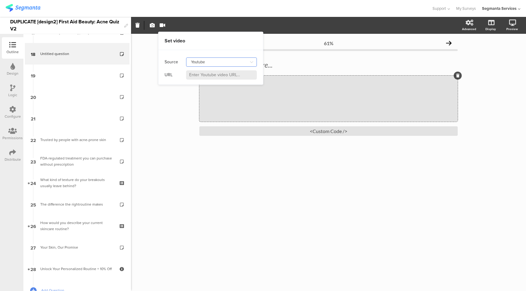
click at [206, 62] on input "Youtube" at bounding box center [221, 62] width 71 height 9
click at [211, 79] on div "Youtube" at bounding box center [224, 78] width 62 height 10
click at [212, 74] on input at bounding box center [221, 74] width 71 height 9
paste input "https://www.youtube.com/shorts/G5Xe4KQBF3s"
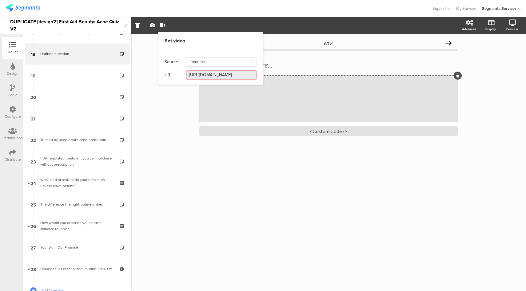
type input "https://www.youtube.com/shorts/G5Xe4KQBF3s"
click at [229, 76] on input "https://www.youtube.com/shorts/G5Xe4KQBF3s" at bounding box center [221, 74] width 71 height 9
click at [273, 9] on div at bounding box center [216, 8] width 420 height 10
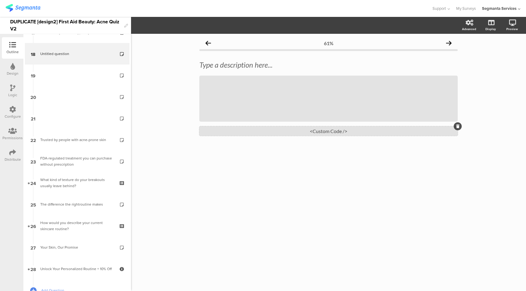
click at [311, 132] on div "<Custom Code />" at bounding box center [328, 131] width 258 height 10
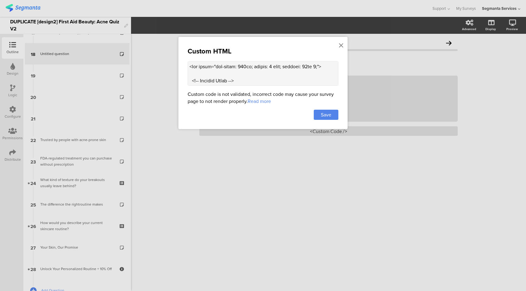
click at [274, 70] on textarea at bounding box center [263, 73] width 151 height 25
click at [251, 73] on textarea at bounding box center [263, 73] width 151 height 25
click at [265, 74] on textarea at bounding box center [263, 73] width 151 height 25
paste textarea "YouTube Video Placeholder --> <div style="margin: 20px 0; text-align: center;">…"
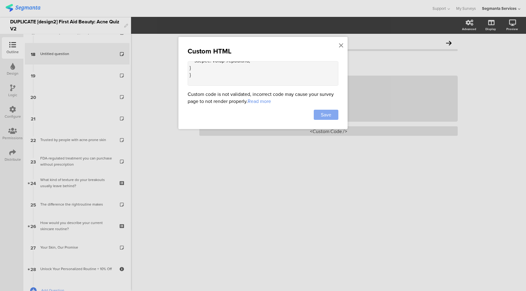
type textarea "<div style="max-width: 600px; margin: 0 auto; padding: 10px 0;"> <!-- Section T…"
click at [329, 114] on span "Save" at bounding box center [326, 114] width 10 height 7
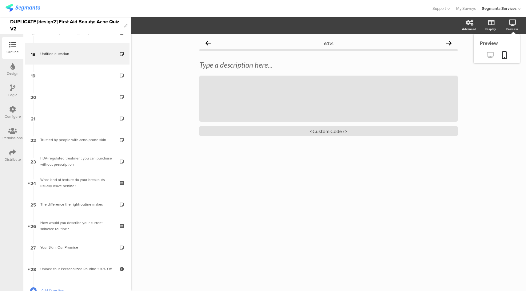
click at [488, 56] on icon at bounding box center [490, 55] width 6 height 6
click at [314, 130] on div "<Custom Code />" at bounding box center [328, 131] width 258 height 10
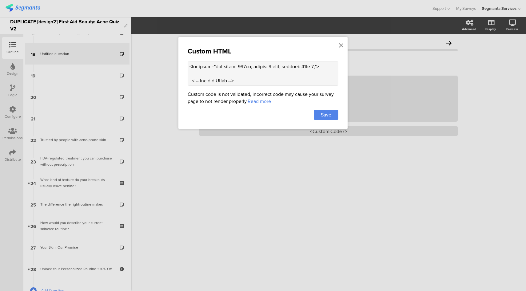
click at [271, 73] on textarea at bounding box center [263, 73] width 151 height 25
paste textarea "1&mute=0&playsinline=1" title="YouTube video player" frameborder="0" style="bor…"
type textarea "<div style="max-width: 600px; margin: 0 auto; padding: 10px 0;"> <!-- Section T…"
click at [326, 118] on div "Save" at bounding box center [326, 115] width 25 height 10
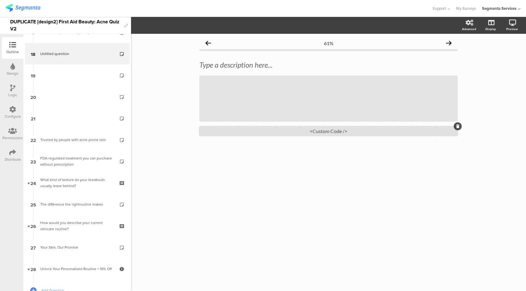
click at [319, 133] on div "<Custom Code />" at bounding box center [328, 131] width 258 height 10
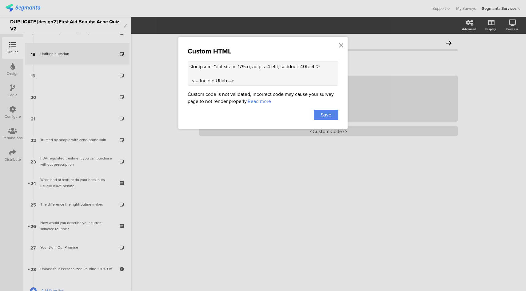
click at [295, 73] on textarea at bounding box center [263, 73] width 151 height 25
paste textarea "1&playsinline=1" title="YouTube video player" frameborder="0" style="border-rad…"
type textarea "<div style="max-width: 600px; margin: 0 auto; padding: 10px 0;"> <!-- Section T…"
click at [333, 112] on div "Save" at bounding box center [326, 115] width 25 height 10
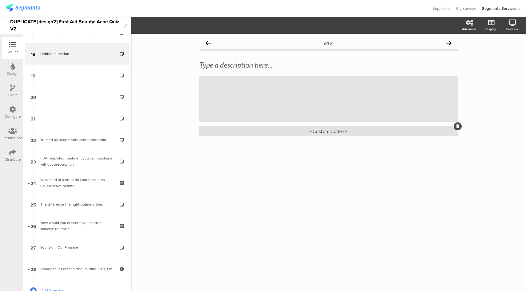
click at [353, 128] on div "<Custom Code />" at bounding box center [328, 131] width 258 height 10
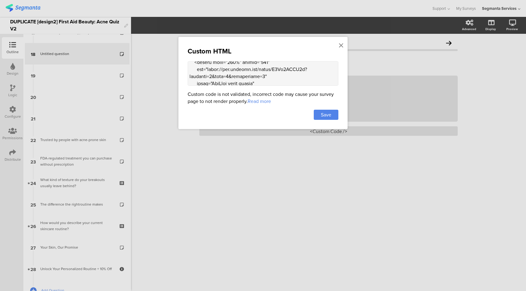
scroll to position [74, 0]
drag, startPoint x: 212, startPoint y: 75, endPoint x: 216, endPoint y: 77, distance: 4.0
click at [212, 75] on textarea at bounding box center [263, 73] width 151 height 25
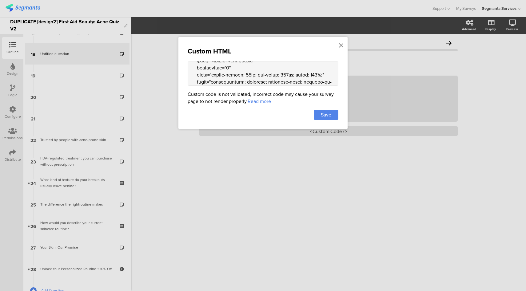
scroll to position [109, 0]
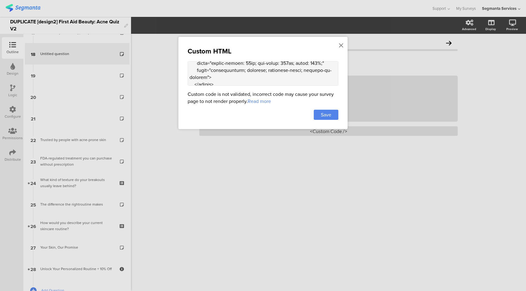
drag, startPoint x: 266, startPoint y: 68, endPoint x: 246, endPoint y: 70, distance: 20.0
click at [246, 70] on textarea at bounding box center [263, 73] width 151 height 25
drag, startPoint x: 247, startPoint y: 70, endPoint x: 265, endPoint y: 68, distance: 18.9
click at [265, 68] on textarea at bounding box center [263, 73] width 151 height 25
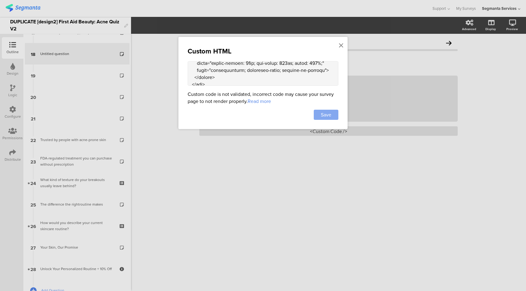
type textarea "<div style="max-width: 600px; margin: 0 auto; padding: 10px 0;"> <!-- Section T…"
click at [316, 115] on div "Save" at bounding box center [326, 115] width 25 height 10
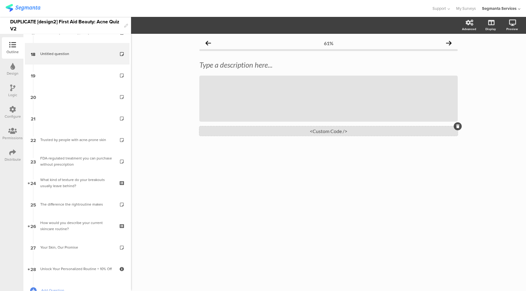
click at [315, 133] on div "<Custom Code />" at bounding box center [328, 131] width 258 height 10
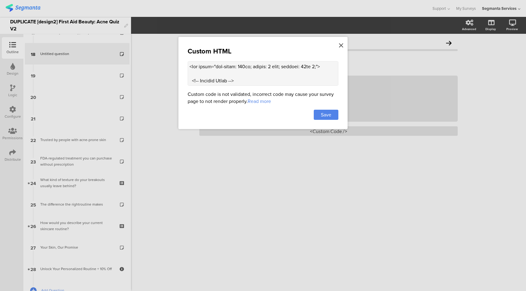
click at [342, 44] on icon at bounding box center [341, 45] width 4 height 7
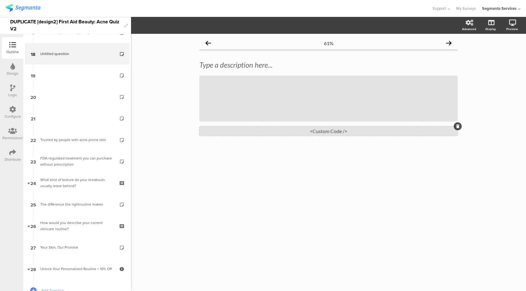
click at [328, 128] on div "<Custom Code />" at bounding box center [328, 131] width 258 height 10
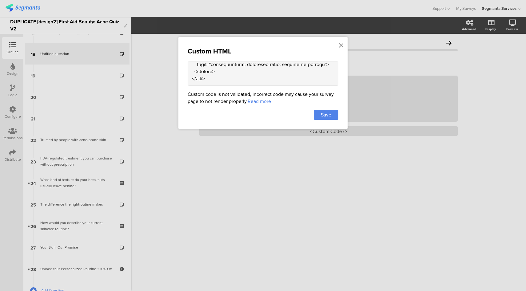
scroll to position [118, 0]
drag, startPoint x: 192, startPoint y: 70, endPoint x: 208, endPoint y: 72, distance: 15.5
click at [208, 72] on textarea at bounding box center [263, 73] width 151 height 25
click at [341, 46] on icon at bounding box center [341, 45] width 4 height 7
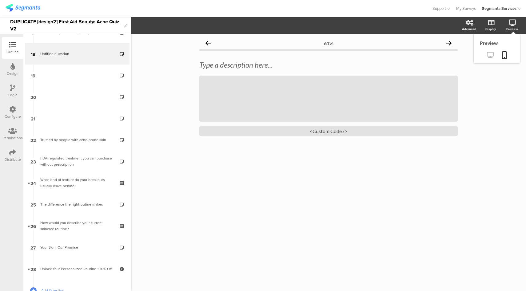
click at [491, 56] on icon at bounding box center [490, 55] width 6 height 6
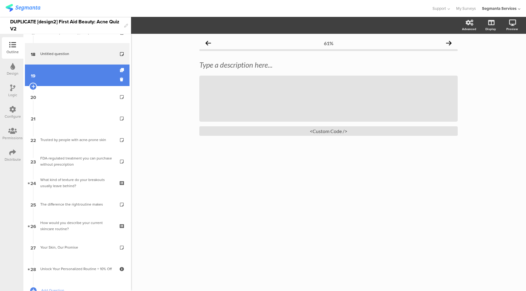
click at [89, 75] on link "19" at bounding box center [77, 76] width 105 height 22
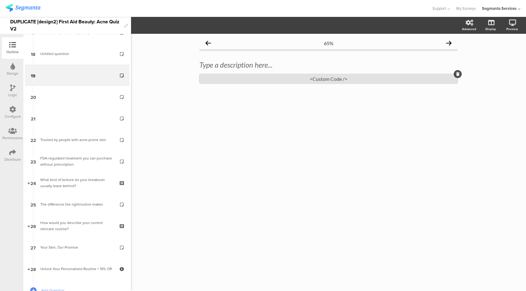
click at [329, 77] on div "<Custom Code />" at bounding box center [328, 79] width 258 height 10
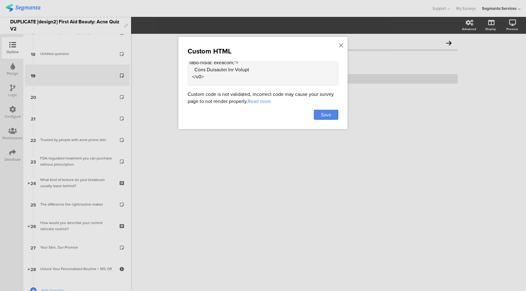
scroll to position [34, 0]
click at [223, 73] on textarea at bounding box center [263, 73] width 151 height 25
paste textarea "<!-- YouTube Video Placeholder --> <div style="margin: 20px 0; text-align: cent…"
type textarea "<div style="max-width: 600px; margin: 0 auto; padding: 10px 0;"> <!-- Section T…"
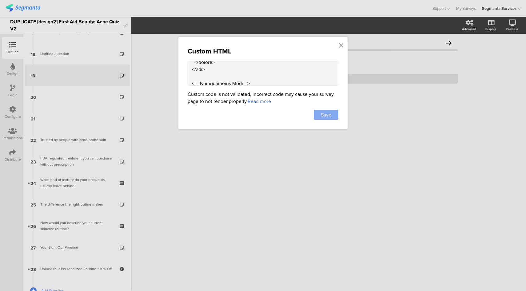
click at [325, 113] on span "Save" at bounding box center [326, 114] width 10 height 7
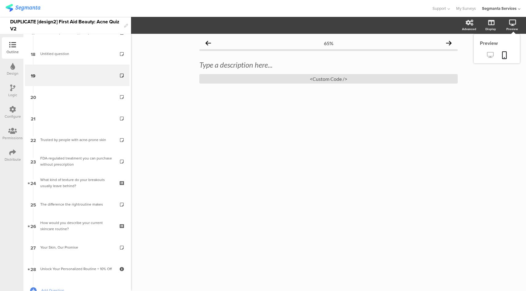
click at [490, 57] on icon at bounding box center [490, 55] width 6 height 6
click at [338, 82] on div "<Custom Code />" at bounding box center [328, 79] width 258 height 10
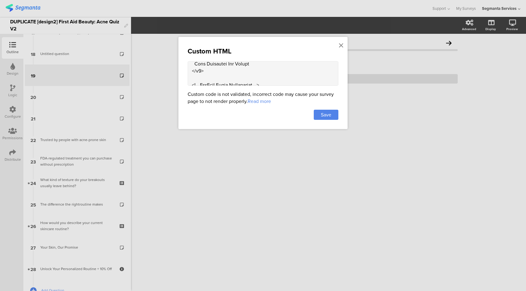
scroll to position [39, 0]
drag, startPoint x: 218, startPoint y: 76, endPoint x: 184, endPoint y: 82, distance: 34.0
click at [184, 82] on div "Custom HTML Custom code is not validated, incorrect code may cause your survey …" at bounding box center [262, 83] width 169 height 92
type textarea "<div style="max-width: 600px; margin: 0 auto; padding: 10px 0;"> <!-- Section T…"
click at [338, 110] on div "Save" at bounding box center [326, 115] width 25 height 10
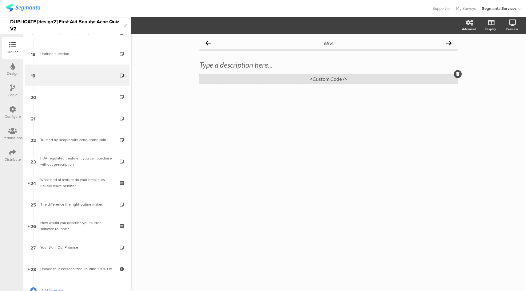
click at [324, 80] on div "<Custom Code />" at bounding box center [328, 79] width 258 height 10
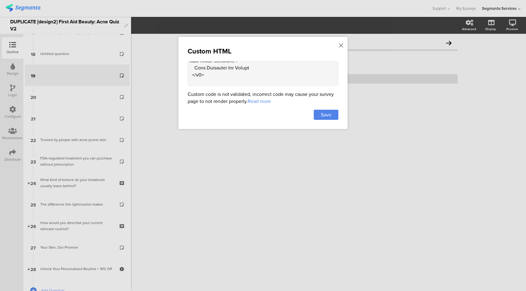
scroll to position [41, 0]
click at [222, 68] on textarea at bounding box center [263, 73] width 151 height 25
paste textarea "<!-- YouTube Video Placeholder --> <div style="margin: 20px 0; text-align: cent…"
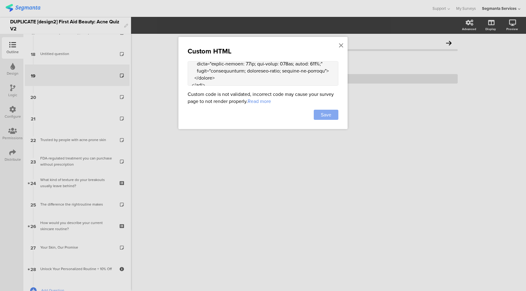
type textarea "<div style="max-width: 600px; margin: 0 auto; padding: 10px 0;"> <!-- Section T…"
click at [332, 112] on div "Save" at bounding box center [326, 115] width 25 height 10
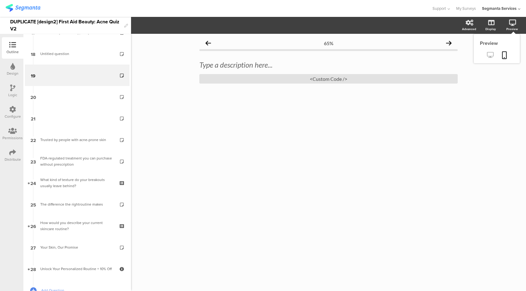
click at [489, 57] on icon at bounding box center [490, 55] width 6 height 6
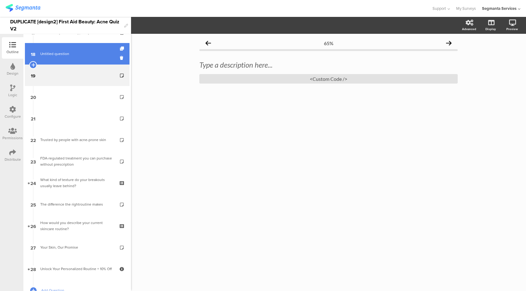
click at [78, 56] on span "Untitled question" at bounding box center [77, 54] width 74 height 6
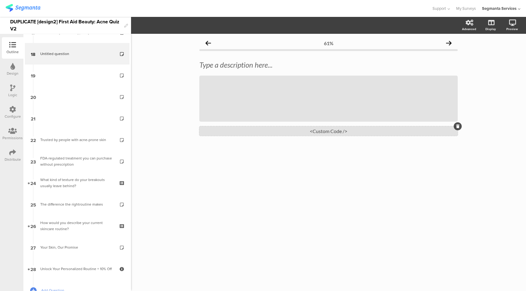
click at [339, 132] on div "<Custom Code />" at bounding box center [328, 131] width 258 height 10
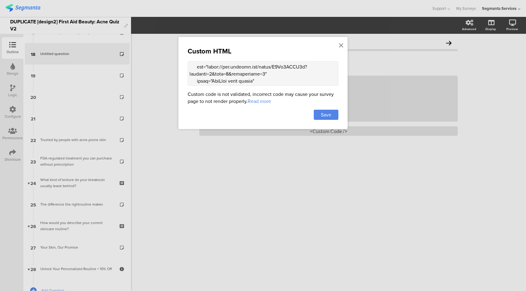
scroll to position [77, 0]
click at [265, 69] on textarea at bounding box center [263, 73] width 151 height 25
drag, startPoint x: 190, startPoint y: 72, endPoint x: 211, endPoint y: 68, distance: 20.7
click at [211, 68] on textarea at bounding box center [263, 73] width 151 height 25
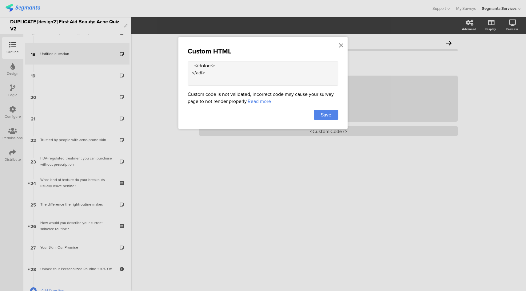
paste textarea "shorts/YBRmq-i1DC0"
type textarea "<div style="max-width: 600px; margin: 0 auto; padding: 10px 0;"> <!-- Section T…"
click at [316, 114] on div "Save" at bounding box center [326, 115] width 25 height 10
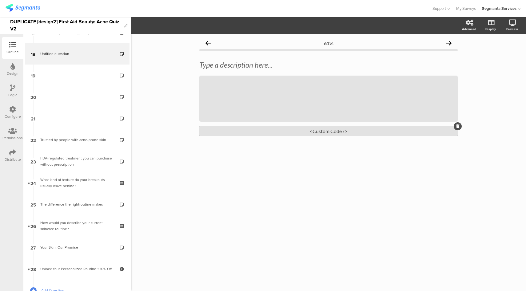
click at [319, 132] on div "<Custom Code />" at bounding box center [328, 131] width 258 height 10
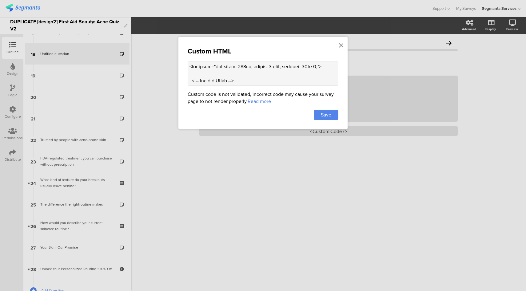
click at [294, 73] on textarea at bounding box center [263, 73] width 151 height 25
click at [329, 118] on div "Save" at bounding box center [326, 115] width 25 height 10
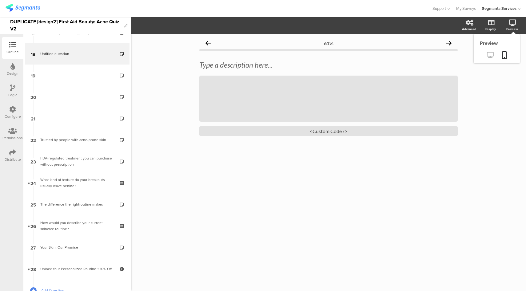
click at [487, 58] on icon at bounding box center [490, 55] width 6 height 6
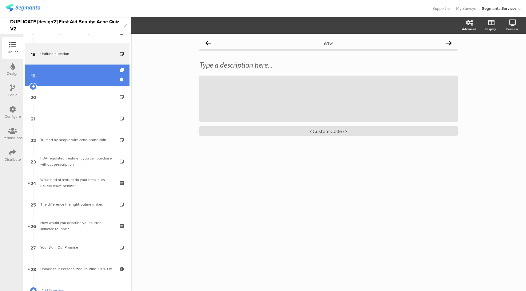
click at [75, 75] on link "19" at bounding box center [77, 76] width 105 height 22
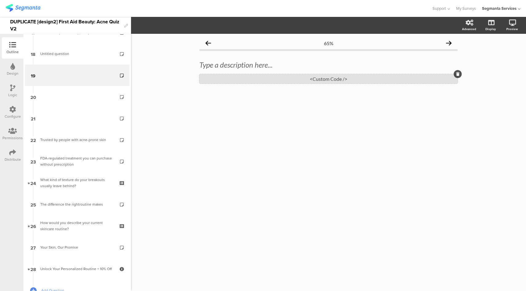
click at [351, 77] on div "<Custom Code />" at bounding box center [328, 79] width 258 height 10
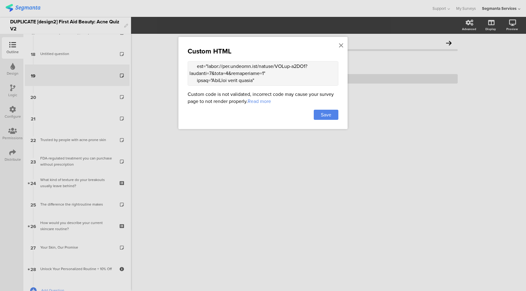
scroll to position [78, 0]
click at [309, 65] on textarea at bounding box center [263, 73] width 151 height 25
click at [339, 46] on icon at bounding box center [341, 45] width 4 height 7
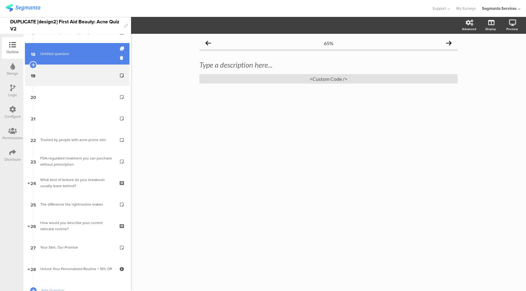
click at [70, 52] on span "Untitled question" at bounding box center [77, 54] width 74 height 6
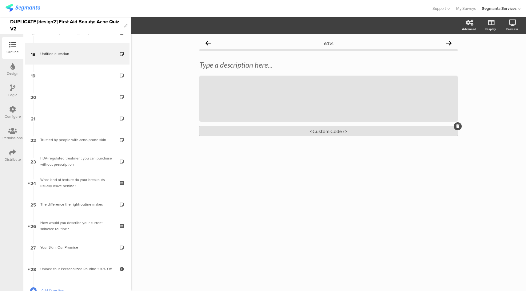
click at [300, 135] on div "<Custom Code />" at bounding box center [328, 131] width 258 height 10
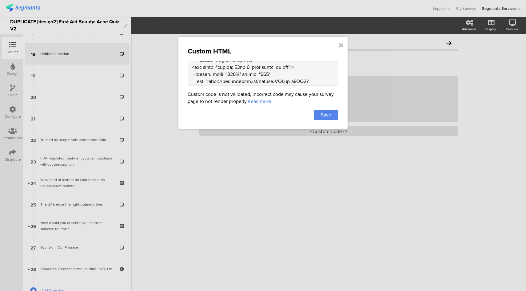
scroll to position [77, 0]
drag, startPoint x: 308, startPoint y: 66, endPoint x: 207, endPoint y: 66, distance: 101.2
click at [207, 66] on textarea at bounding box center [263, 73] width 151 height 25
paste textarea "G5Xe4KQBF3s"
type textarea "<div style="max-width: 600px; margin: 0 auto; padding: 10px 0;"> <!-- Section T…"
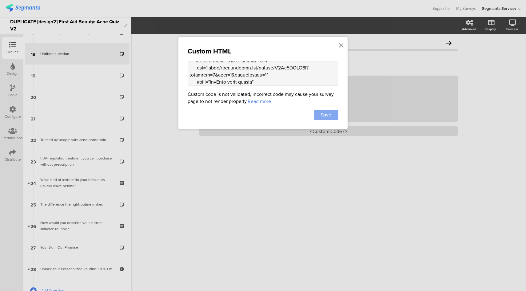
click at [330, 114] on span "Save" at bounding box center [326, 114] width 10 height 7
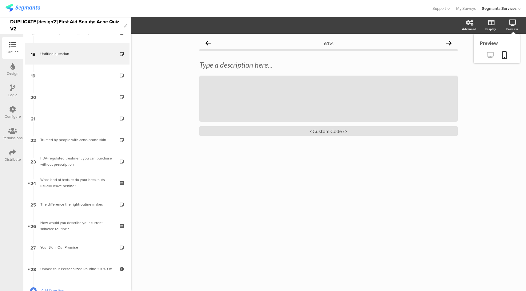
click at [489, 57] on icon at bounding box center [490, 55] width 6 height 6
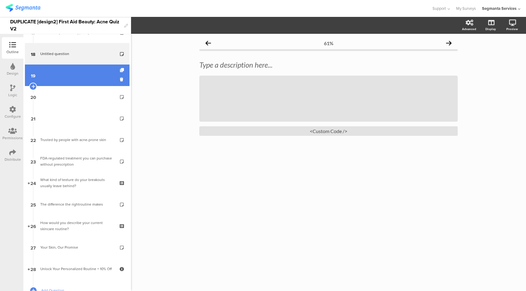
click at [71, 85] on link "19" at bounding box center [77, 76] width 105 height 22
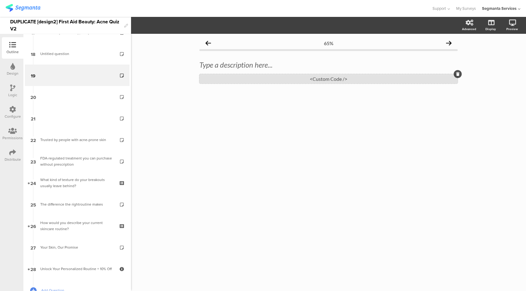
click at [333, 80] on div "<Custom Code />" at bounding box center [328, 79] width 258 height 10
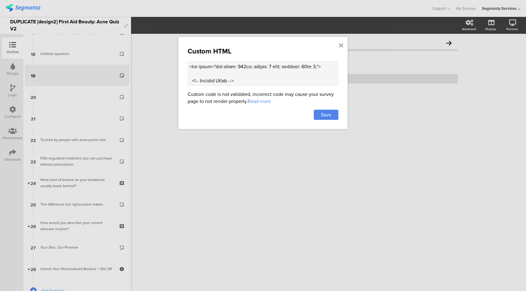
click at [268, 82] on textarea at bounding box center [263, 73] width 151 height 25
paste textarea
type textarea "<div style="max-width: 600px; margin: 0 auto; padding: 10px 0;"> <!-- Section T…"
click at [323, 113] on span "Save" at bounding box center [326, 114] width 10 height 7
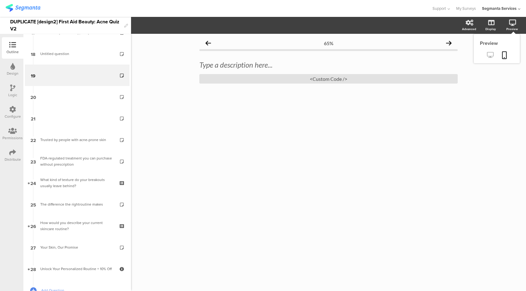
click at [493, 55] on icon at bounding box center [490, 55] width 6 height 6
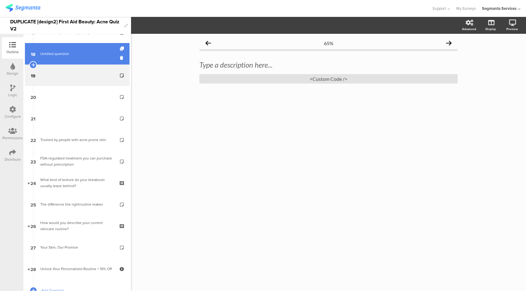
click at [70, 54] on span "Untitled question" at bounding box center [77, 54] width 74 height 6
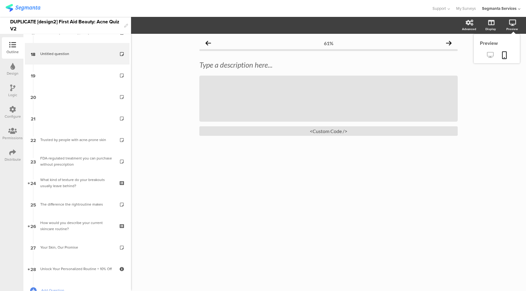
click at [492, 56] on icon at bounding box center [490, 55] width 6 height 6
click at [331, 133] on div "<Custom Code />" at bounding box center [328, 131] width 258 height 10
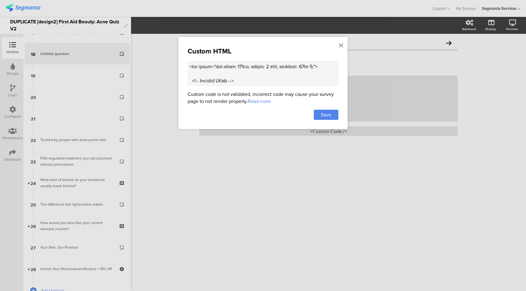
click at [298, 72] on textarea at bounding box center [263, 73] width 151 height 25
paste textarea "embed/G5Xe4KQBF3s?autoplay=1&mute=1&playsinline=1&loop=1&playlist=G5Xe4KQBF3s" …"
type textarea "<div style="max-width: 600px; margin: 0 auto; padding: 10px 0;"> <!-- Section T…"
click at [330, 115] on span "Save" at bounding box center [326, 114] width 10 height 7
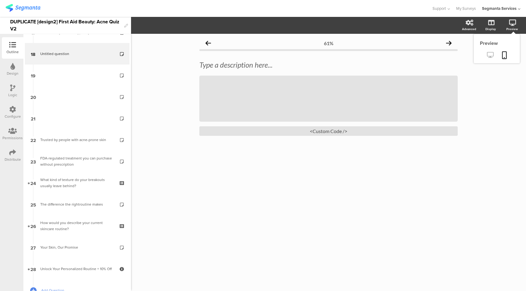
click at [491, 56] on icon at bounding box center [490, 55] width 6 height 6
click at [317, 133] on div "<Custom Code />" at bounding box center [328, 131] width 258 height 10
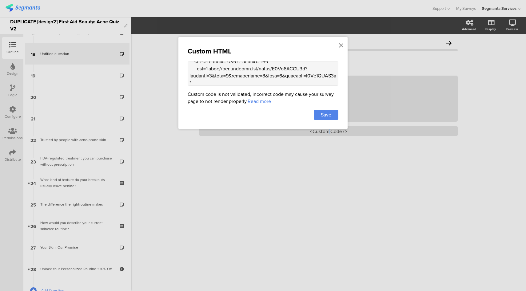
scroll to position [71, 0]
click at [212, 79] on textarea at bounding box center [263, 73] width 151 height 25
type textarea "<div style="max-width: 600px; margin: 0 auto; padding: 10px 0;"> <!-- Section T…"
click at [336, 117] on div "Save" at bounding box center [326, 115] width 25 height 10
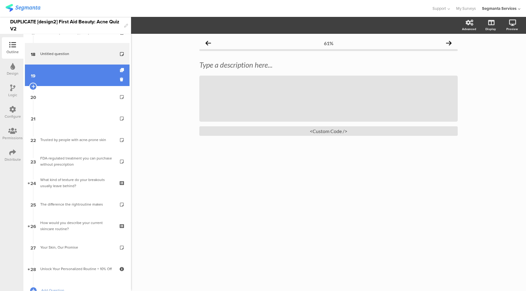
click at [76, 74] on link "19" at bounding box center [77, 76] width 105 height 22
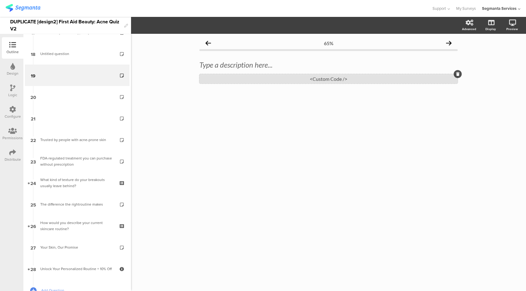
click at [317, 74] on sg-custom-html-editor "<Custom Code />" at bounding box center [328, 77] width 258 height 14
click at [315, 77] on div "<Custom Code />" at bounding box center [328, 79] width 258 height 10
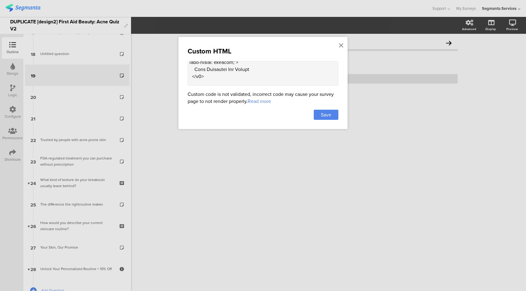
scroll to position [33, 0]
click at [219, 78] on textarea at bounding box center [263, 73] width 151 height 25
paste textarea "<!-- YouTube Video Placeholder --> <div style="margin: 20px 0; text-align: cent…"
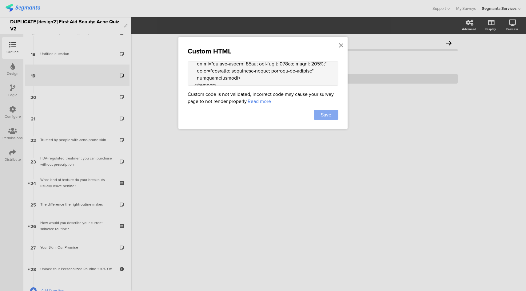
type textarea "<div style="max-width: 600px; margin: 0 auto; padding: 10px 0;"> <!-- Section T…"
click at [325, 113] on span "Save" at bounding box center [326, 114] width 10 height 7
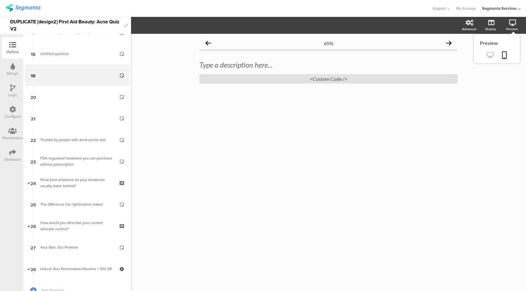
click at [485, 57] on link at bounding box center [490, 55] width 15 height 10
click at [349, 80] on div "<Custom Code />" at bounding box center [328, 79] width 258 height 10
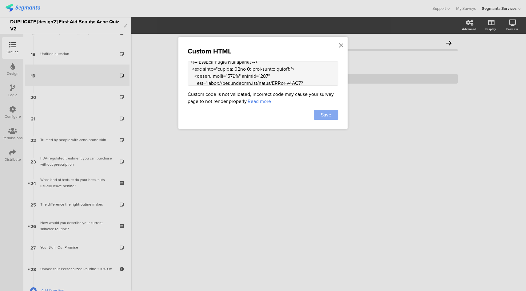
scroll to position [61, 0]
click at [335, 113] on div "Save" at bounding box center [326, 115] width 25 height 10
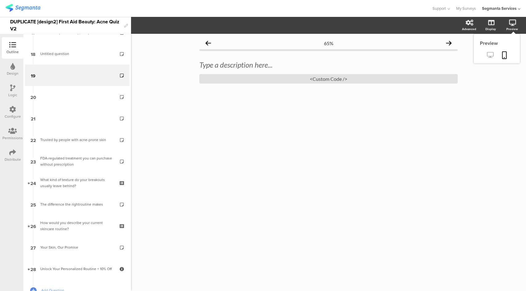
click at [487, 58] on icon at bounding box center [490, 55] width 6 height 6
click at [321, 82] on div "<Custom Code />" at bounding box center [328, 79] width 258 height 10
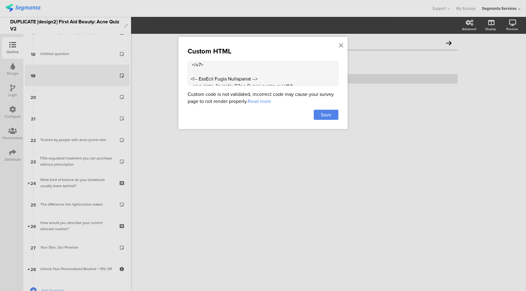
scroll to position [54, 0]
click at [194, 83] on textarea at bounding box center [263, 73] width 151 height 25
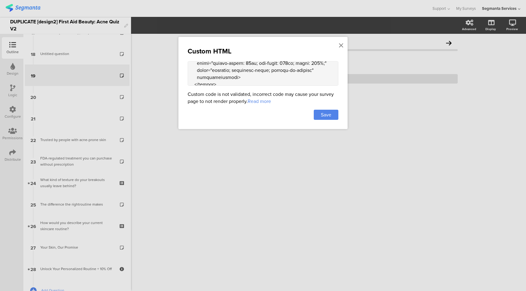
scroll to position [124, 0]
drag, startPoint x: 190, startPoint y: 70, endPoint x: 209, endPoint y: 73, distance: 19.3
click at [209, 73] on textarea at bounding box center [263, 73] width 151 height 25
paste textarea "<!-- YouTube Video Placeholder --> <div style="margin: 20px 0; text-align: cent…"
type textarea "<div style="max-width: 600px; margin: 0 auto; padding: 10px 0;"> <!-- Section T…"
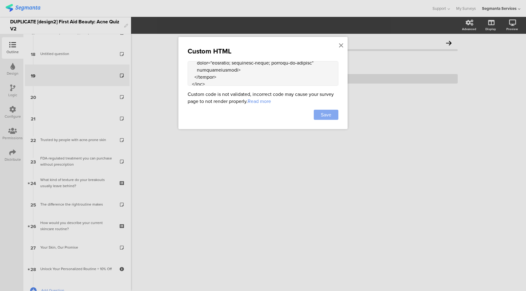
click at [324, 112] on span "Save" at bounding box center [326, 114] width 10 height 7
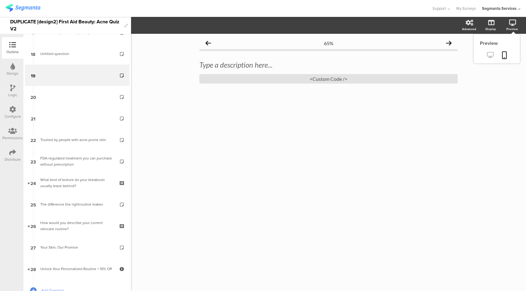
click at [493, 56] on link at bounding box center [490, 55] width 15 height 10
click at [326, 81] on div "<Custom Code />" at bounding box center [328, 79] width 258 height 10
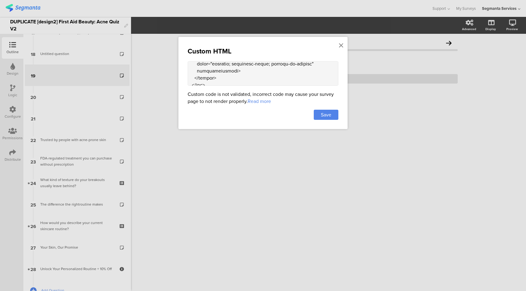
scroll to position [113, 0]
click at [219, 71] on textarea at bounding box center [263, 73] width 151 height 25
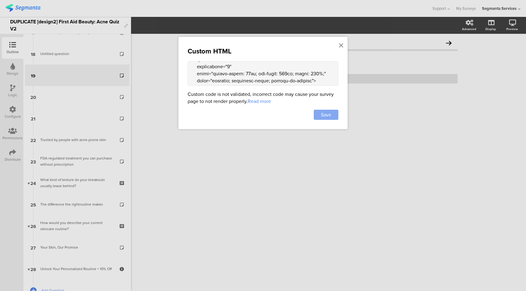
type textarea "<div style="max-width: 600px; margin: 0 auto; padding: 10px 0;"> <!-- Section T…"
click at [330, 114] on span "Save" at bounding box center [326, 114] width 10 height 7
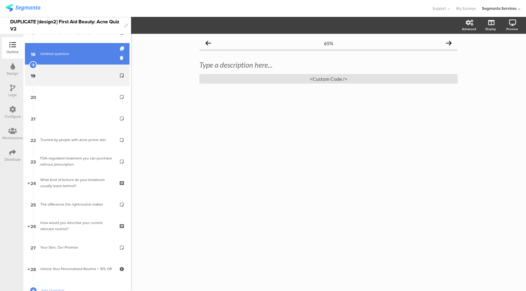
click at [97, 54] on span "Untitled question" at bounding box center [77, 54] width 74 height 6
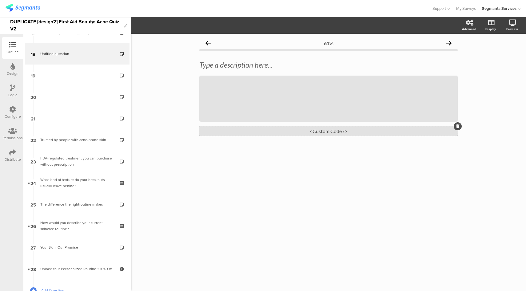
click at [346, 132] on div "<Custom Code />" at bounding box center [328, 131] width 258 height 10
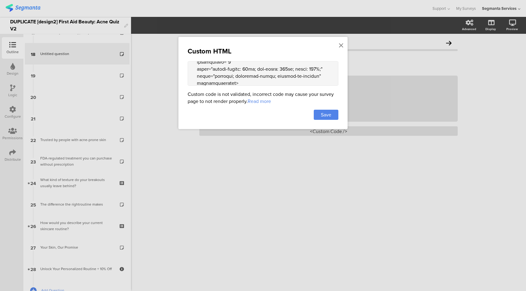
scroll to position [111, 0]
click at [220, 82] on textarea at bounding box center [263, 73] width 151 height 25
click at [234, 75] on textarea at bounding box center [263, 73] width 151 height 25
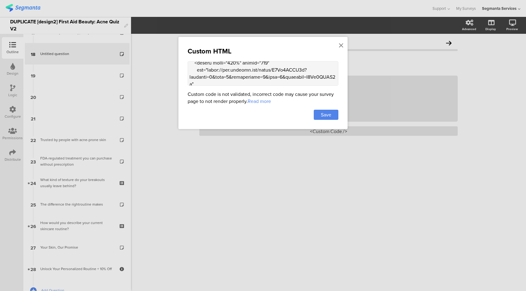
click at [279, 74] on textarea at bounding box center [263, 73] width 151 height 25
drag, startPoint x: 315, startPoint y: 76, endPoint x: 263, endPoint y: 77, distance: 51.7
click at [263, 77] on textarea at bounding box center [263, 73] width 151 height 25
type textarea "<div style="max-width: 600px; margin: 0 auto; padding: 10px 0;"> <!-- Section T…"
click at [331, 112] on span "Save" at bounding box center [326, 114] width 10 height 7
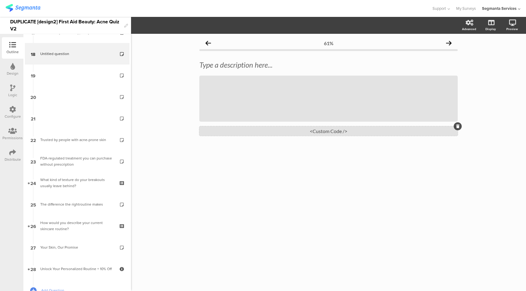
click at [307, 131] on div "<Custom Code />" at bounding box center [328, 131] width 258 height 10
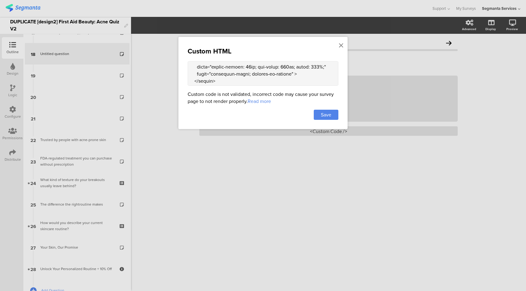
scroll to position [89, 0]
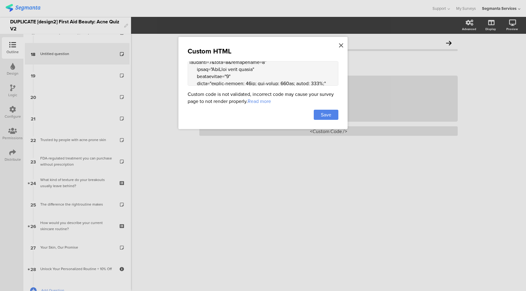
click at [342, 44] on icon at bounding box center [341, 45] width 4 height 7
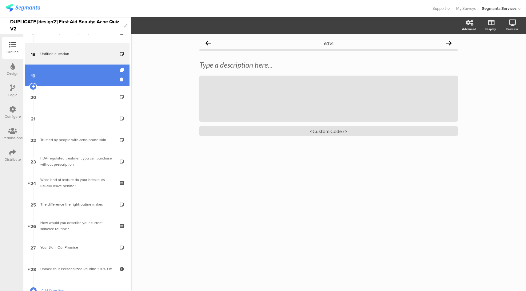
click at [73, 74] on link "19" at bounding box center [77, 76] width 105 height 22
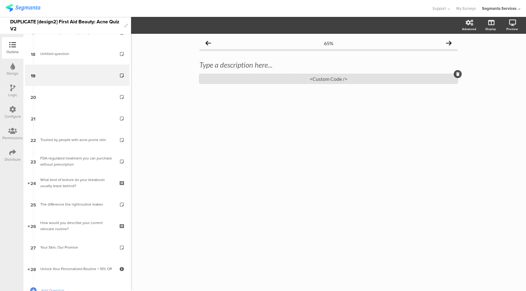
click at [366, 80] on div "<Custom Code />" at bounding box center [328, 79] width 258 height 10
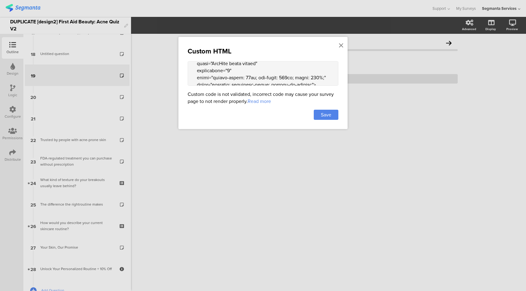
scroll to position [103, 0]
click at [221, 73] on textarea at bounding box center [263, 73] width 151 height 25
drag, startPoint x: 329, startPoint y: 75, endPoint x: 266, endPoint y: 73, distance: 63.4
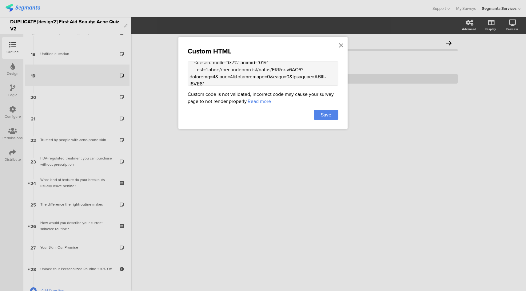
click at [266, 73] on textarea at bounding box center [263, 73] width 151 height 25
type textarea "<div style="max-width: 600px; margin: 0 auto; padding: 10px 0;"> <!-- Section T…"
click at [325, 116] on span "Save" at bounding box center [326, 114] width 10 height 7
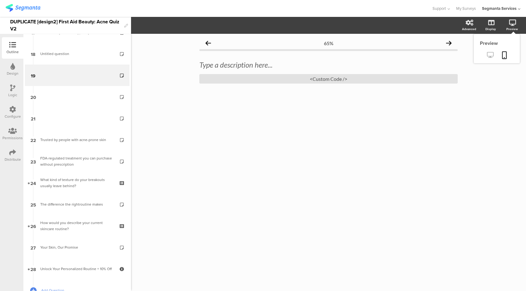
click at [492, 55] on icon at bounding box center [490, 55] width 6 height 6
click at [315, 78] on div "<Custom Code />" at bounding box center [328, 79] width 258 height 10
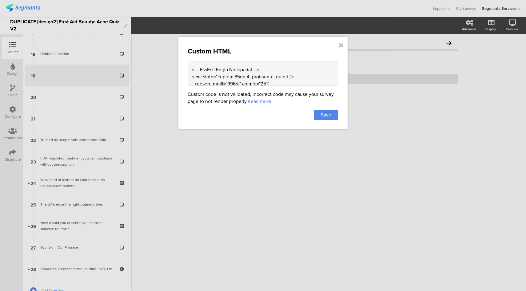
scroll to position [53, 0]
drag, startPoint x: 221, startPoint y: 80, endPoint x: 187, endPoint y: 71, distance: 35.4
click at [187, 71] on div "Custom HTML Custom code is not validated, incorrect code may cause your survey …" at bounding box center [262, 83] width 169 height 92
click at [60, 94] on div at bounding box center [263, 145] width 526 height 291
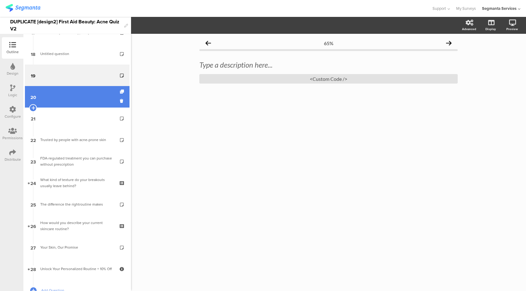
click at [74, 95] on link "20" at bounding box center [77, 97] width 105 height 22
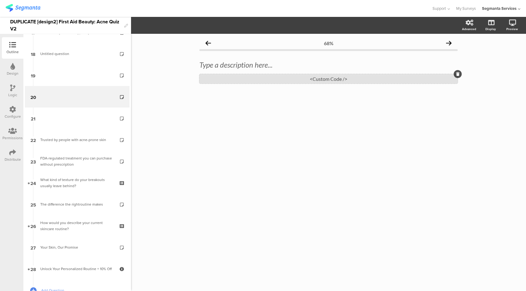
click at [307, 79] on div "<Custom Code />" at bounding box center [328, 79] width 258 height 10
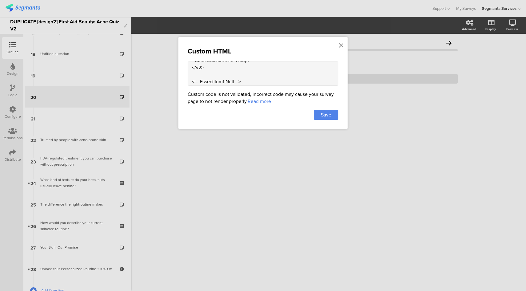
scroll to position [43, 0]
click at [211, 66] on textarea at bounding box center [263, 73] width 151 height 25
paste textarea "<!-- YouTube Video Placeholder --> <div style="margin: 20px 0; text-align: cent…"
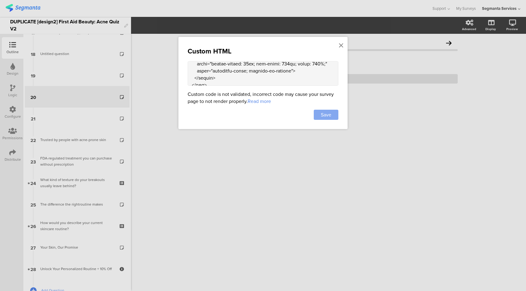
type textarea "<div style="max-width: 600px; margin: 0 auto; padding: 10px 0;"> <!-- Section T…"
click at [319, 115] on div "Save" at bounding box center [326, 115] width 25 height 10
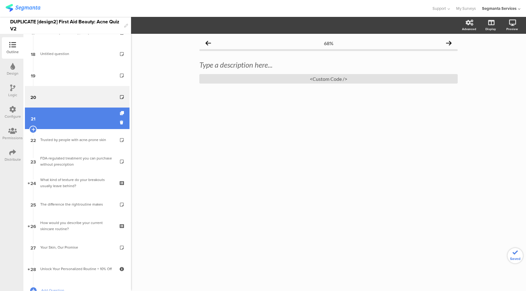
click at [72, 118] on link "21" at bounding box center [77, 119] width 105 height 22
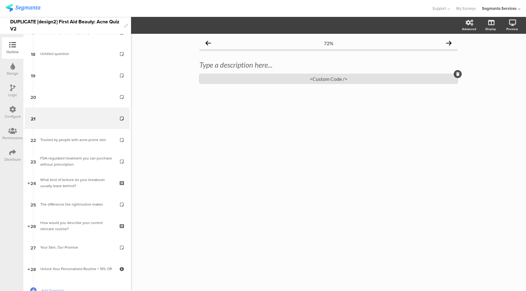
click at [331, 82] on div "<Custom Code />" at bounding box center [328, 79] width 258 height 10
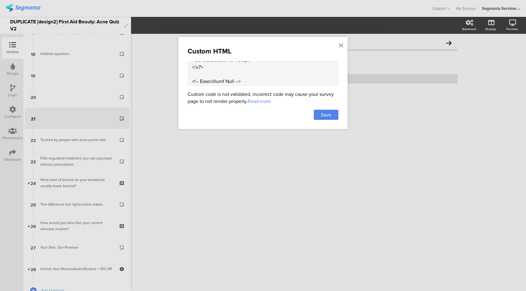
scroll to position [42, 0]
click at [218, 65] on textarea at bounding box center [263, 73] width 151 height 25
paste textarea "<!-- YouTube Video Placeholder --> <div style="margin: 20px 0; text-align: cent…"
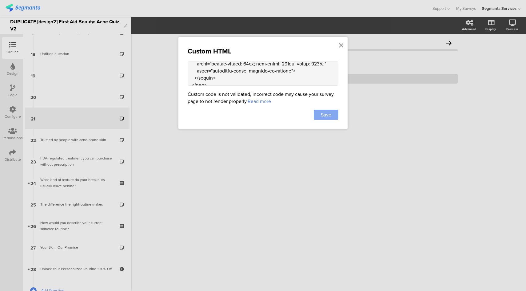
type textarea "<div style="max-width: 600px; margin: 0 auto; padding: 10px 0;"> <!-- Section T…"
click at [333, 114] on div "Save" at bounding box center [326, 115] width 25 height 10
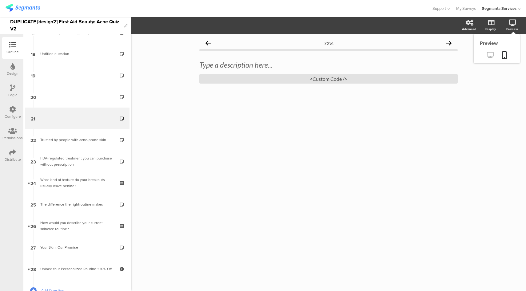
click at [488, 58] on icon at bounding box center [490, 55] width 6 height 6
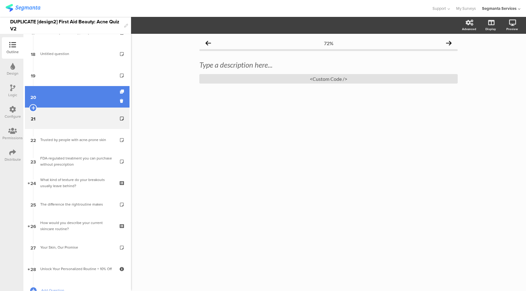
click at [84, 106] on link "20" at bounding box center [77, 97] width 105 height 22
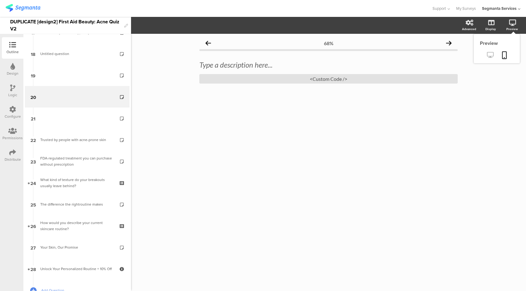
click at [491, 56] on icon at bounding box center [490, 55] width 6 height 6
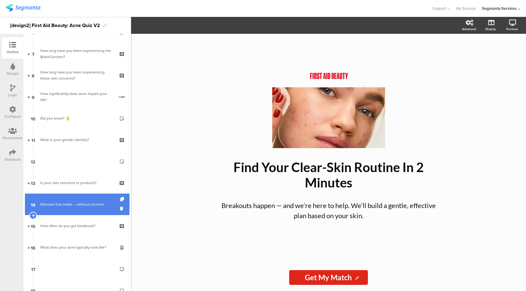
scroll to position [207, 0]
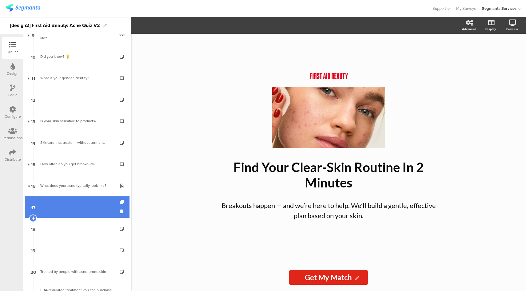
click at [74, 211] on link "17" at bounding box center [77, 208] width 105 height 22
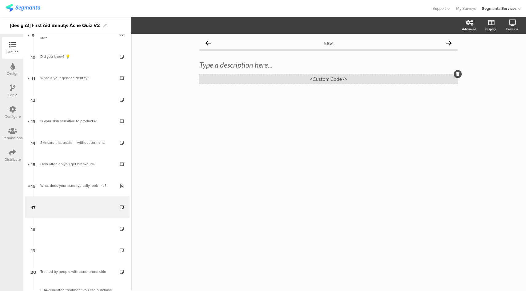
click at [325, 82] on div "<Custom Code />" at bounding box center [328, 79] width 258 height 10
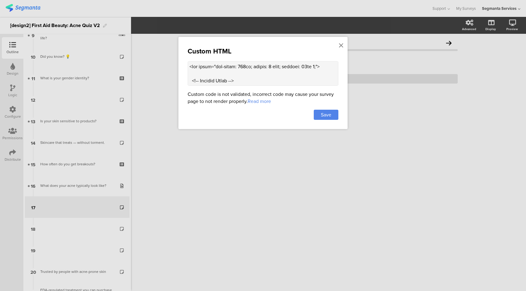
click at [264, 77] on textarea at bounding box center [263, 73] width 151 height 25
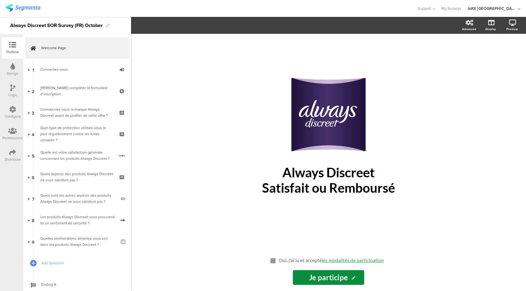
click at [512, 11] on div "JoltX [GEOGRAPHIC_DATA]" at bounding box center [491, 9] width 49 height 6
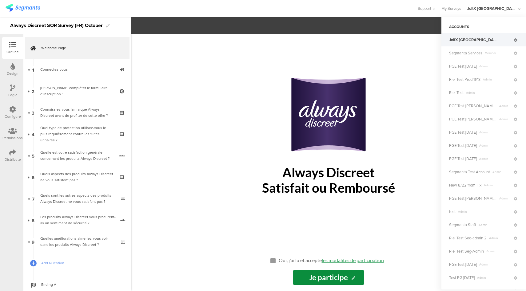
click at [514, 41] on icon at bounding box center [516, 40] width 4 height 4
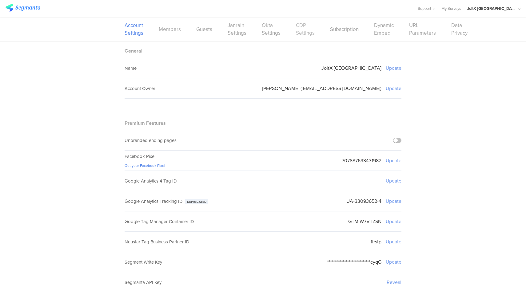
click at [303, 33] on link "CDP Settings" at bounding box center [305, 29] width 19 height 15
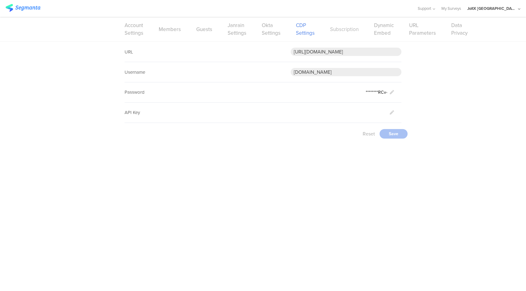
click at [347, 31] on link "Subscription" at bounding box center [344, 30] width 29 height 8
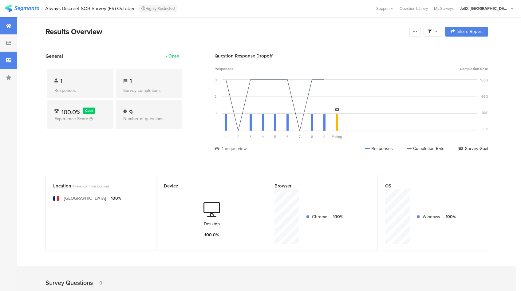
click at [10, 62] on icon at bounding box center [9, 60] width 6 height 5
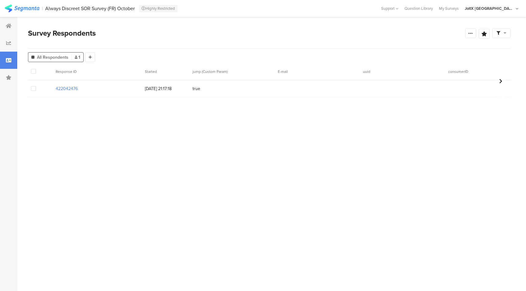
click at [476, 31] on span "Confidence Level 95 % Preview survey Edit survey Export Results Purge results S…" at bounding box center [488, 33] width 46 height 11
click at [468, 34] on icon at bounding box center [470, 33] width 5 height 5
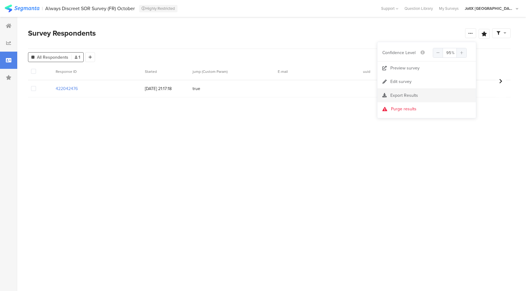
click at [404, 97] on span "Export Results" at bounding box center [404, 95] width 28 height 6
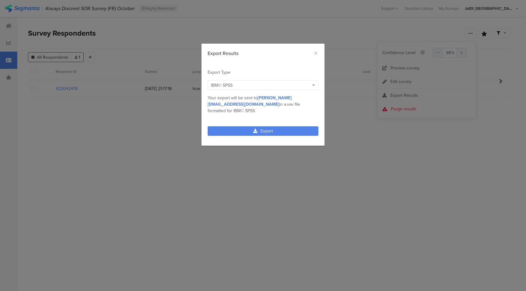
click at [260, 87] on div "IBM© SPSS" at bounding box center [260, 85] width 98 height 6
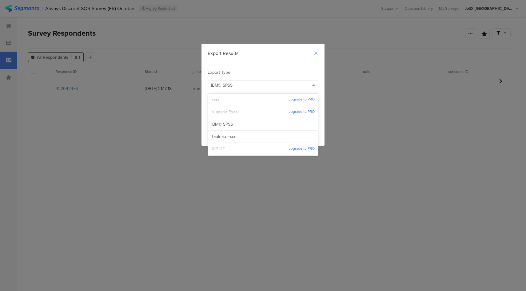
click at [314, 54] on icon "Close" at bounding box center [315, 53] width 5 height 5
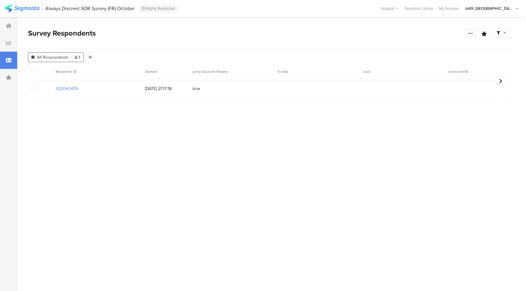
click at [471, 34] on icon at bounding box center [470, 33] width 5 height 5
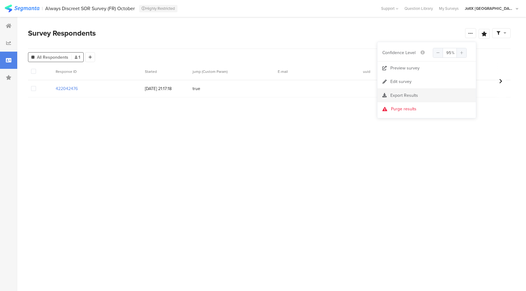
click at [403, 96] on span "Export Results" at bounding box center [404, 95] width 28 height 6
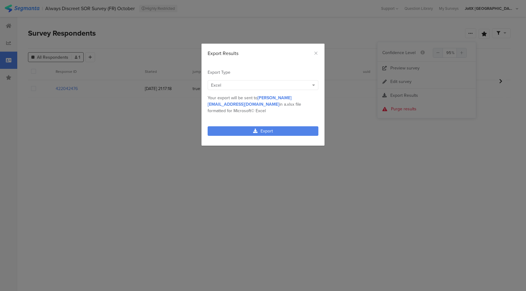
click at [288, 86] on div "Excel" at bounding box center [260, 85] width 98 height 6
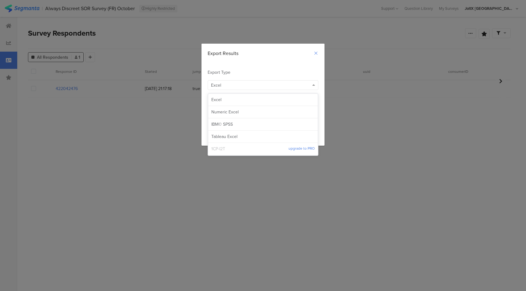
click at [317, 53] on icon "Close" at bounding box center [315, 53] width 5 height 5
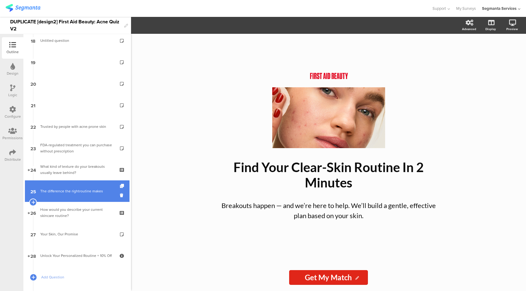
scroll to position [400, 0]
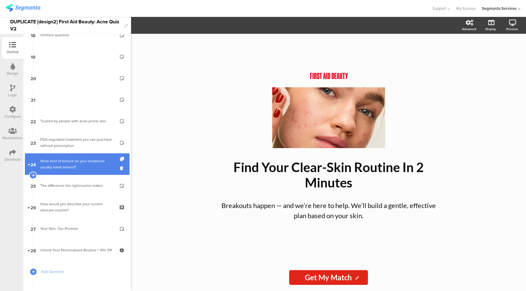
click at [88, 166] on div "What kind of texture do your breakouts usually leave behind?" at bounding box center [77, 164] width 74 height 12
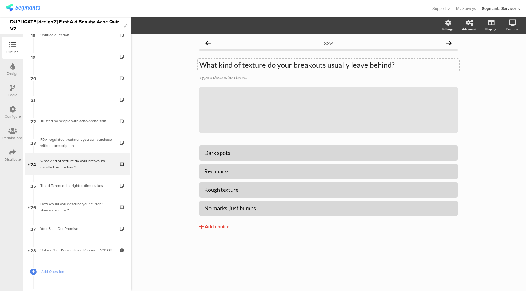
click at [261, 65] on p "What kind of texture do your breakouts usually leave behind?" at bounding box center [328, 64] width 258 height 9
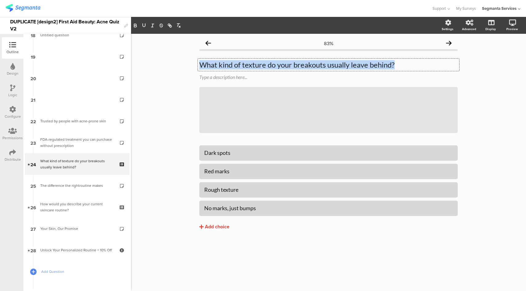
click at [261, 65] on p "What kind of texture do your breakouts usually leave behind?" at bounding box center [328, 64] width 258 height 9
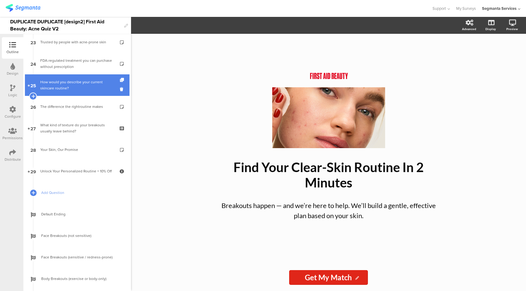
scroll to position [501, 0]
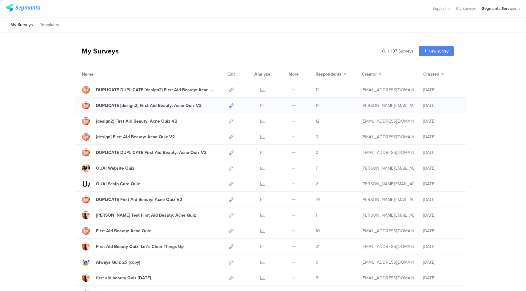
click at [229, 105] on icon at bounding box center [231, 105] width 5 height 5
click at [198, 91] on div "DUPLICATE DUPLICATE [design2] First Aid Beauty: Acne Quiz V2" at bounding box center [155, 90] width 119 height 6
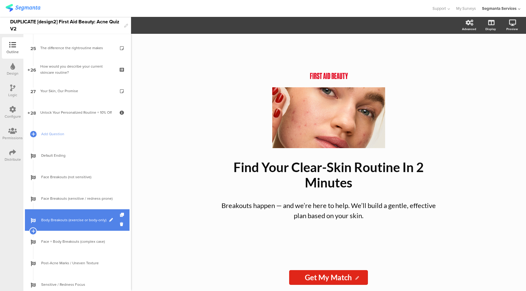
scroll to position [452, 0]
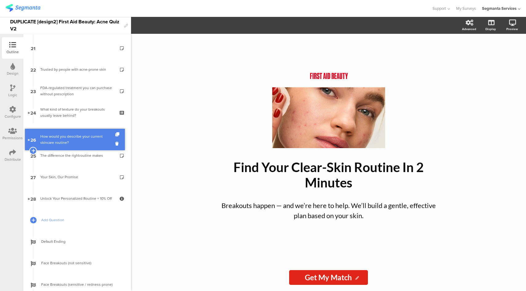
drag, startPoint x: 65, startPoint y: 159, endPoint x: 73, endPoint y: 143, distance: 17.6
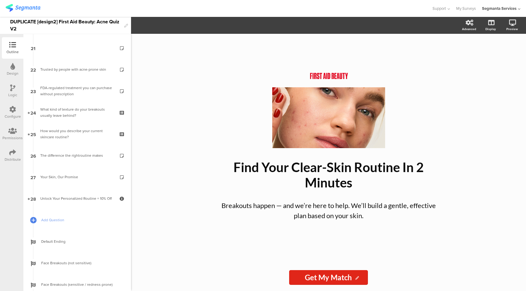
click at [13, 153] on icon at bounding box center [12, 152] width 7 height 7
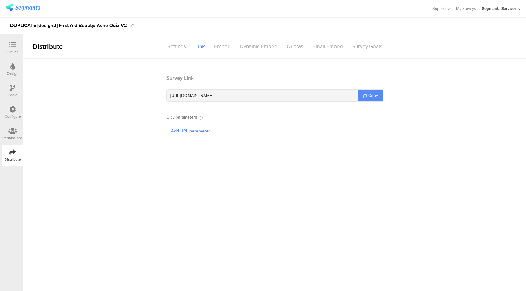
click at [369, 97] on span "Copy" at bounding box center [373, 96] width 10 height 6
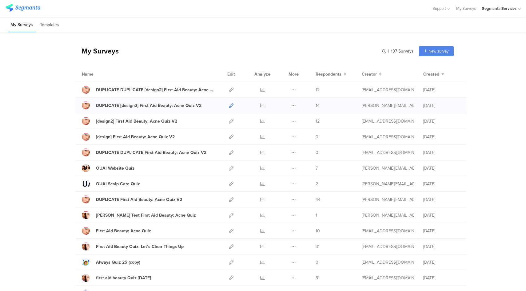
click at [229, 105] on icon at bounding box center [231, 105] width 5 height 5
click at [177, 105] on div "DUPLICATE [design2] First Aid Beauty: Acne Quiz V2" at bounding box center [148, 105] width 105 height 6
click at [229, 104] on icon at bounding box center [231, 105] width 5 height 5
click at [167, 104] on div "DUPLICATE [design2] First Aid Beauty: Acne Quiz V2" at bounding box center [148, 105] width 105 height 6
click at [137, 104] on div "DUPLICATE [design2] First Aid Beauty: Acne Quiz V2" at bounding box center [148, 105] width 105 height 6
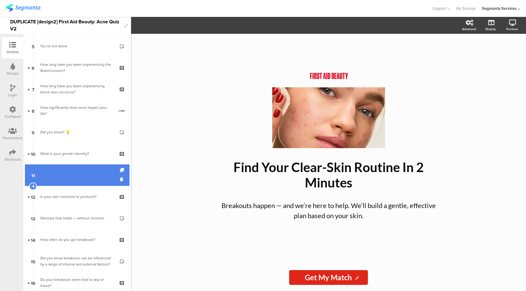
scroll to position [109, 0]
click at [83, 179] on link "11" at bounding box center [77, 176] width 105 height 22
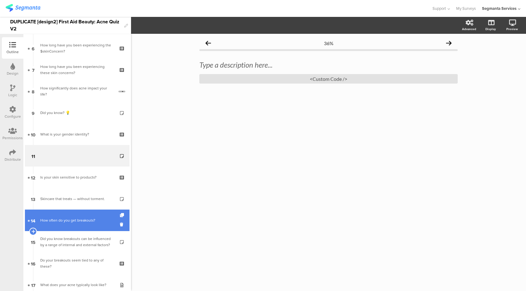
scroll to position [129, 0]
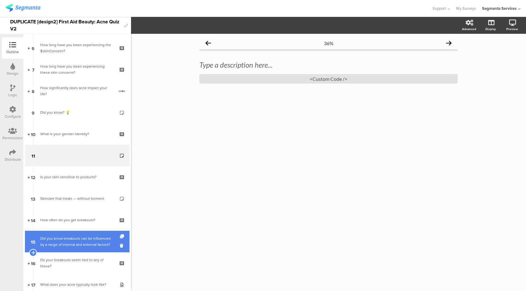
click at [85, 248] on div "Did you know breakouts can be influenced by a range of internal and external fa…" at bounding box center [77, 242] width 74 height 12
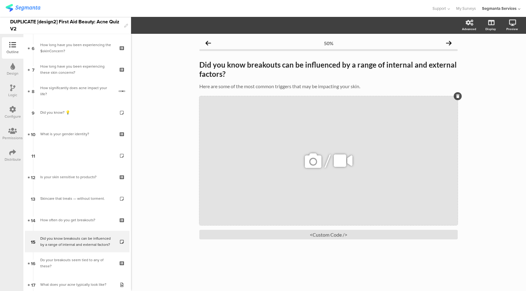
click at [369, 137] on div "/" at bounding box center [328, 160] width 258 height 129
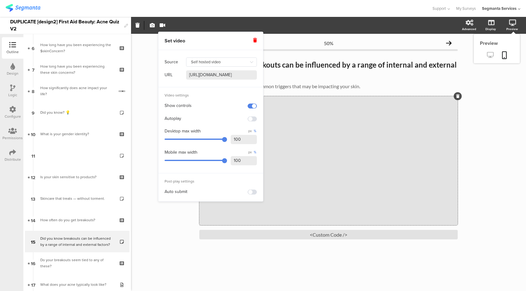
click at [487, 56] on icon at bounding box center [490, 55] width 6 height 6
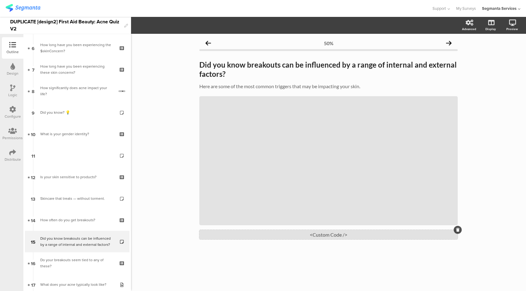
click at [336, 240] on div "<Custom Code />" at bounding box center [328, 235] width 258 height 10
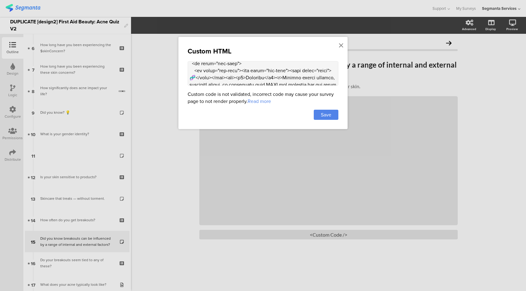
scroll to position [804, 0]
click at [342, 46] on icon at bounding box center [341, 45] width 4 height 7
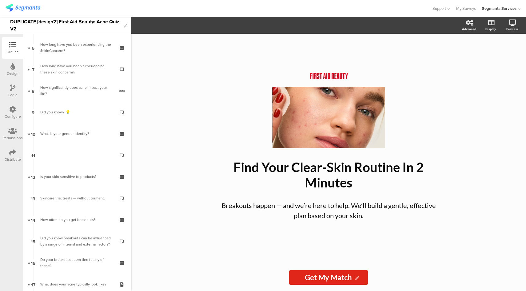
scroll to position [279, 0]
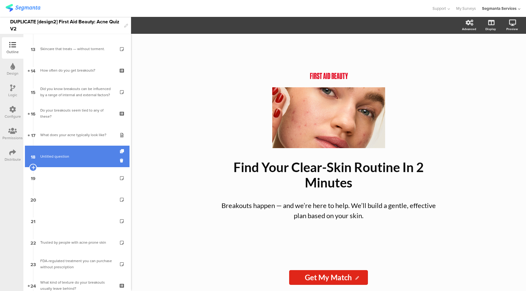
click at [90, 149] on link "18 Untitled question" at bounding box center [77, 157] width 105 height 22
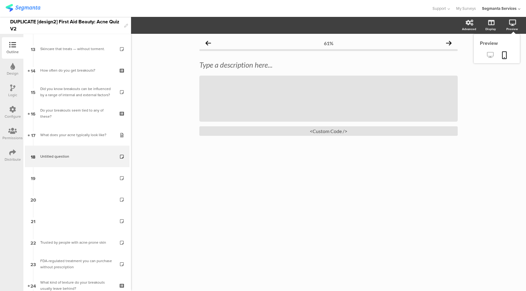
click at [492, 54] on icon at bounding box center [490, 55] width 6 height 6
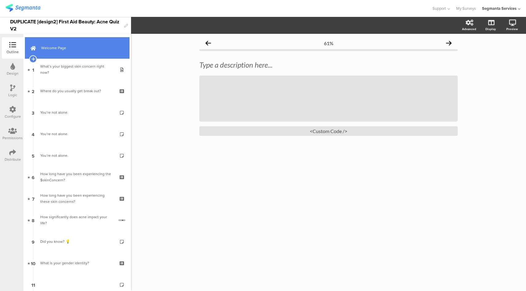
click at [81, 41] on link "Welcome Page" at bounding box center [77, 48] width 105 height 22
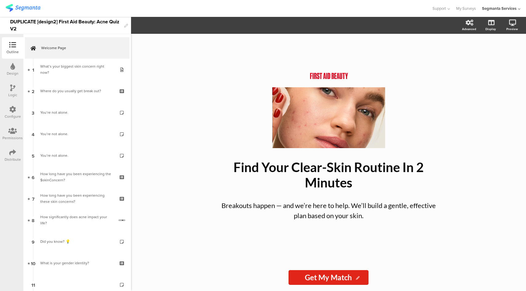
click at [15, 92] on div at bounding box center [12, 89] width 5 height 8
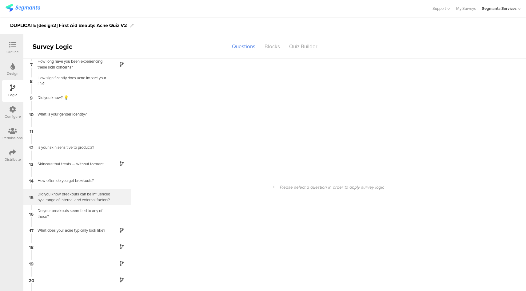
scroll to position [112, 0]
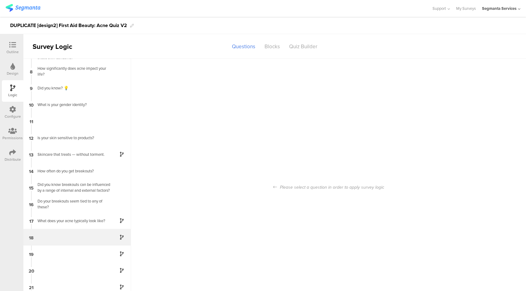
click at [81, 236] on div "18" at bounding box center [77, 237] width 108 height 17
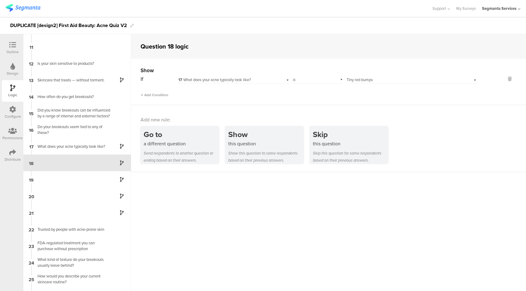
scroll to position [162, 0]
click at [80, 184] on div "19" at bounding box center [77, 179] width 108 height 17
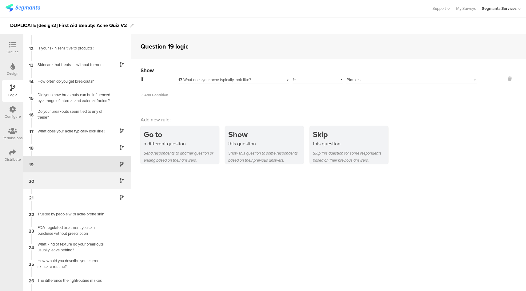
scroll to position [179, 0]
click at [90, 178] on div "20" at bounding box center [77, 179] width 108 height 17
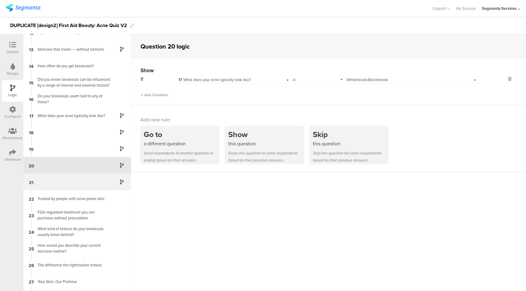
scroll to position [195, 0]
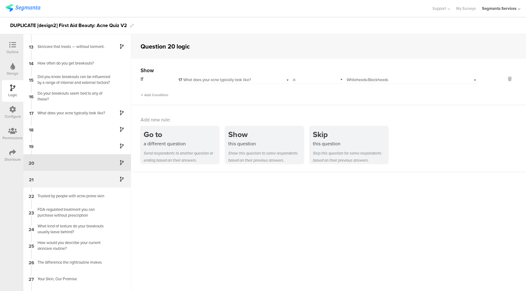
click at [92, 178] on div "21" at bounding box center [77, 179] width 108 height 17
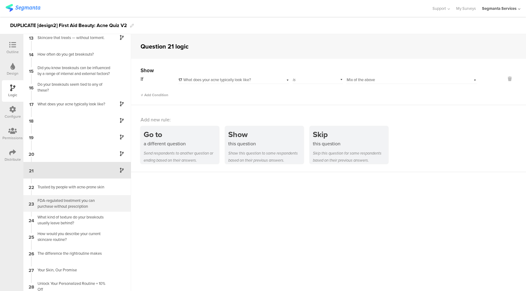
scroll to position [208, 0]
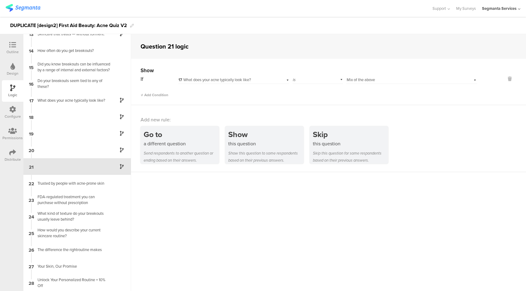
click at [9, 45] on icon at bounding box center [12, 45] width 7 height 7
